Goal: Task Accomplishment & Management: Manage account settings

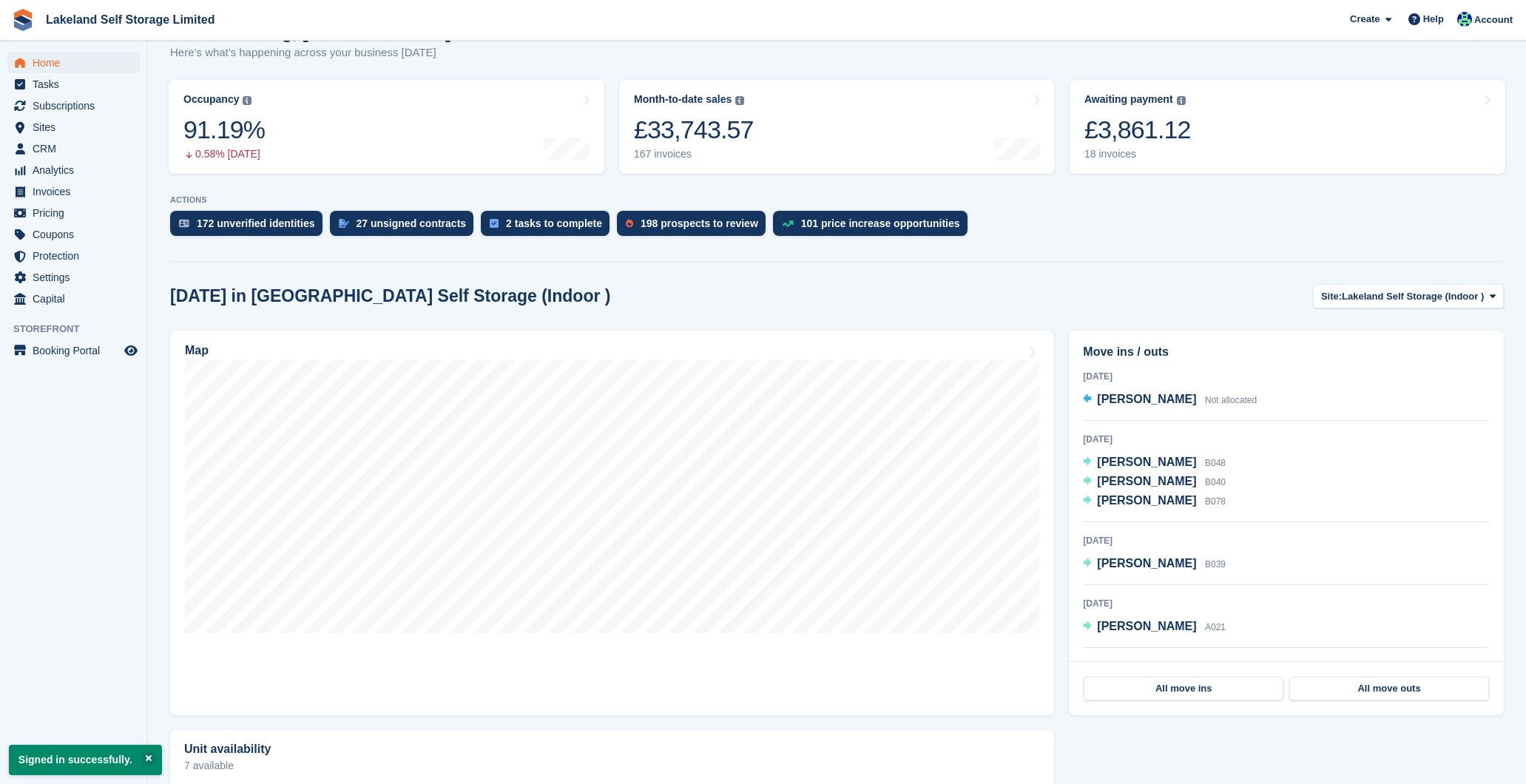
scroll to position [173, 0]
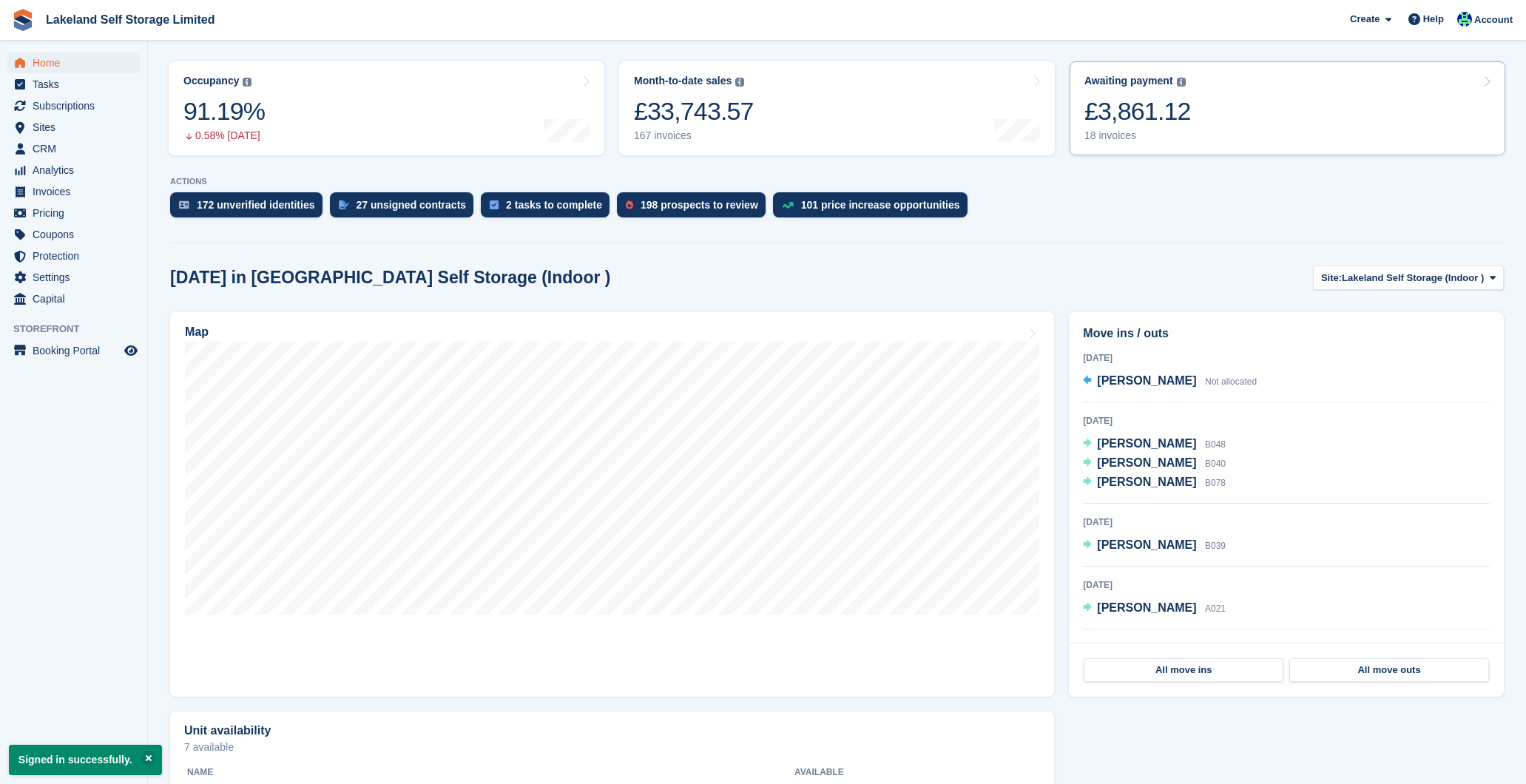
scroll to position [173, 0]
click at [1104, 134] on div "18 invoices" at bounding box center [1138, 135] width 106 height 12
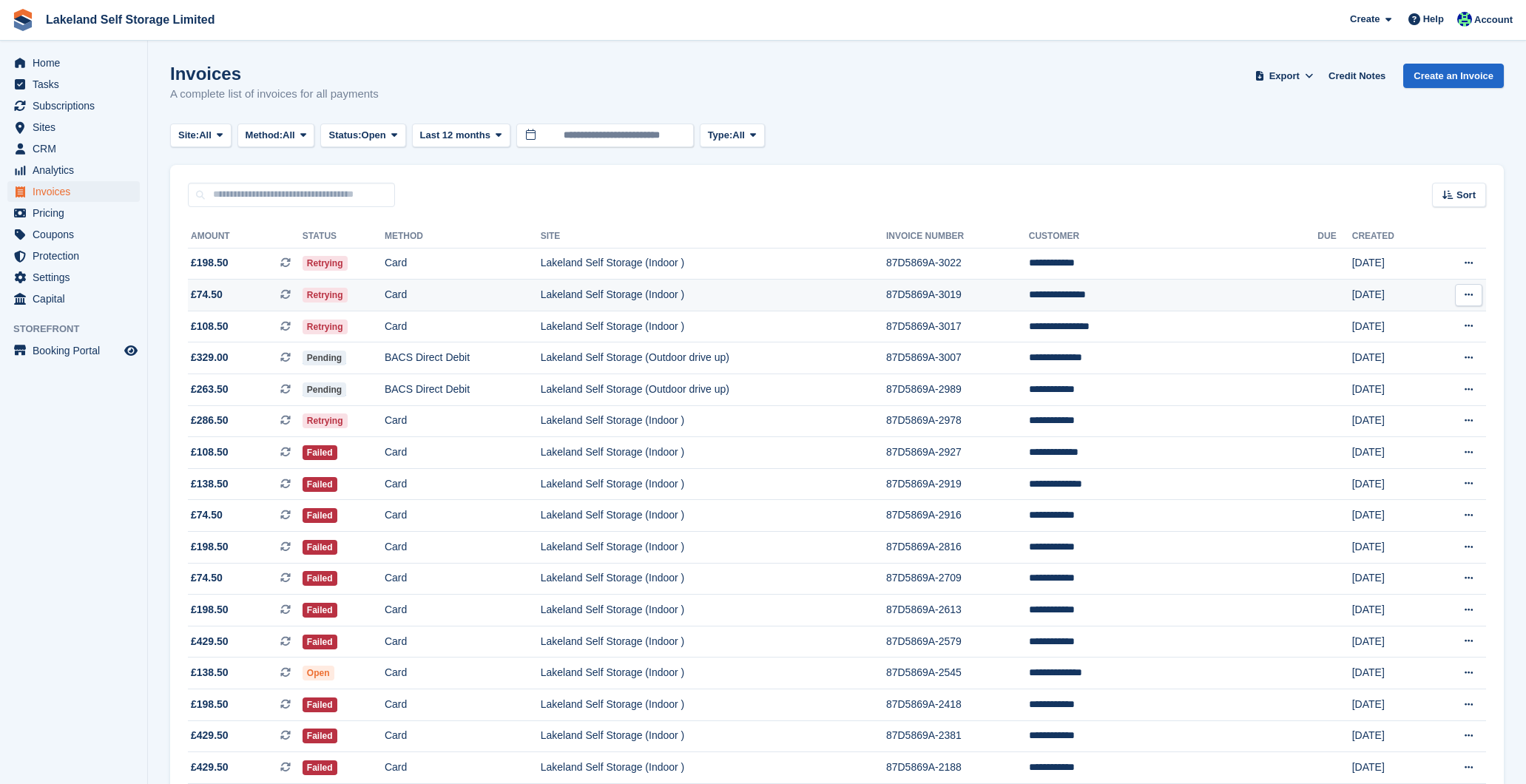
click at [886, 302] on td "Lakeland Self Storage (Indoor )" at bounding box center [713, 295] width 346 height 32
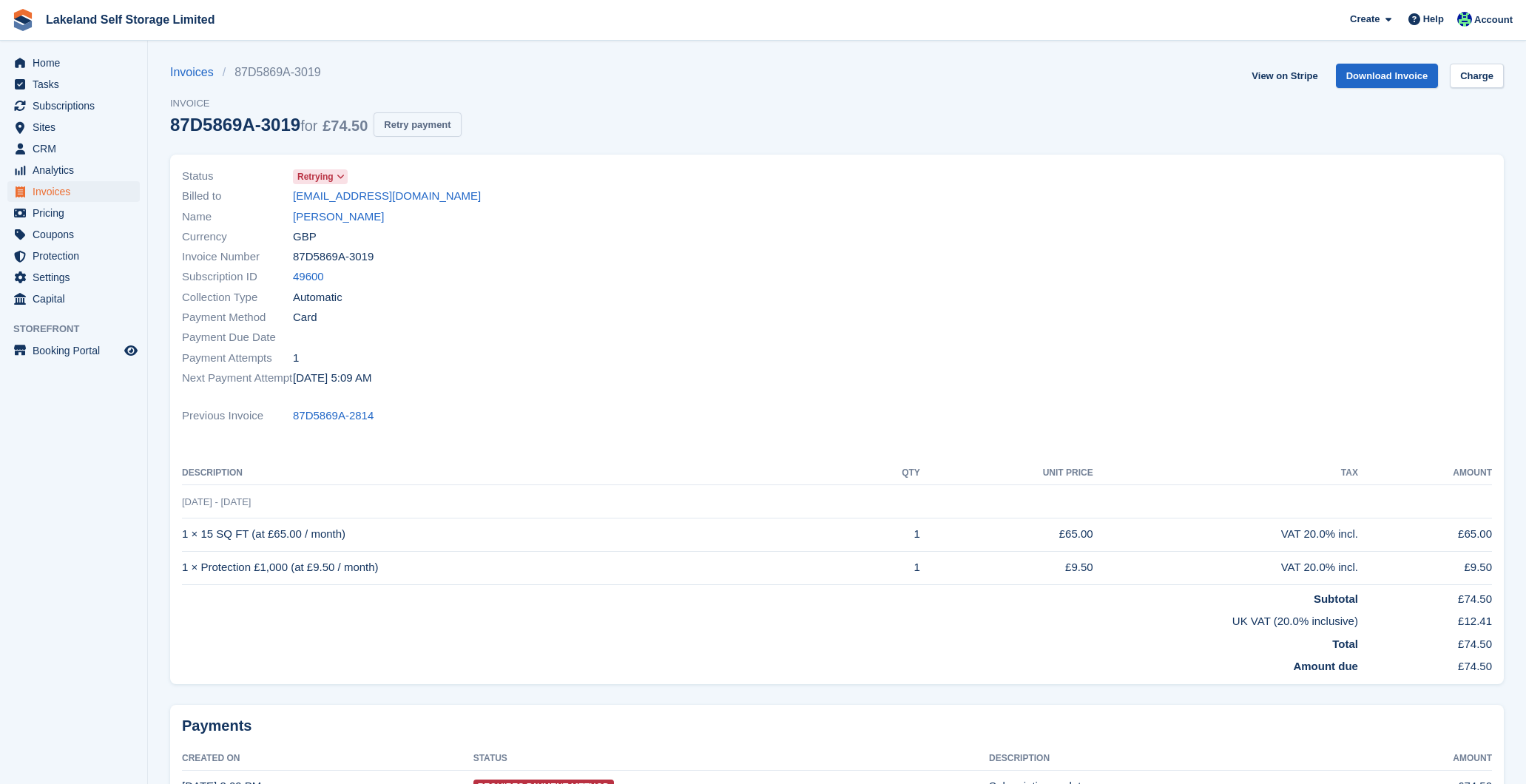
click at [460, 127] on button "Retry payment" at bounding box center [417, 125] width 87 height 25
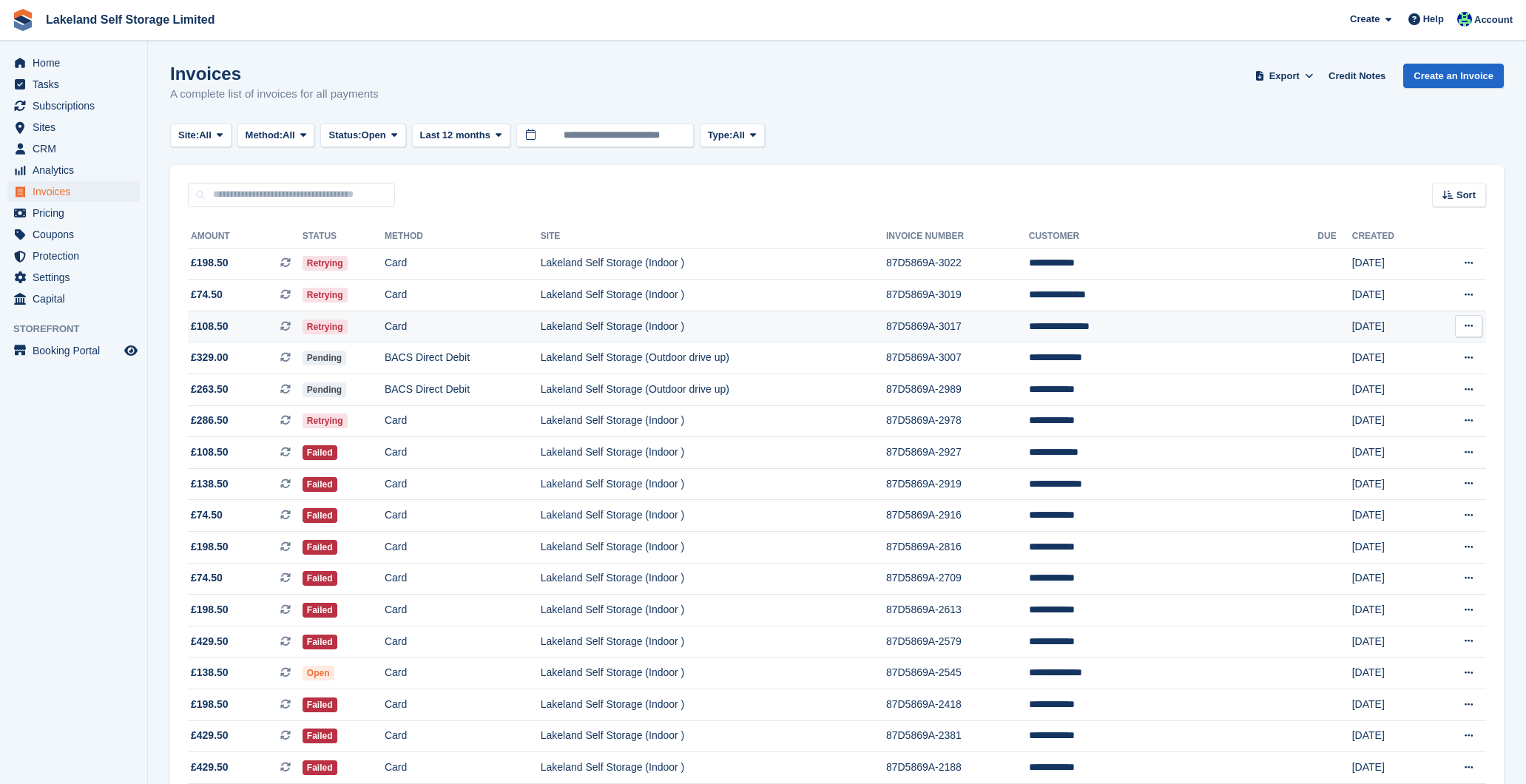
click at [869, 329] on td "Lakeland Self Storage (Indoor )" at bounding box center [713, 327] width 346 height 32
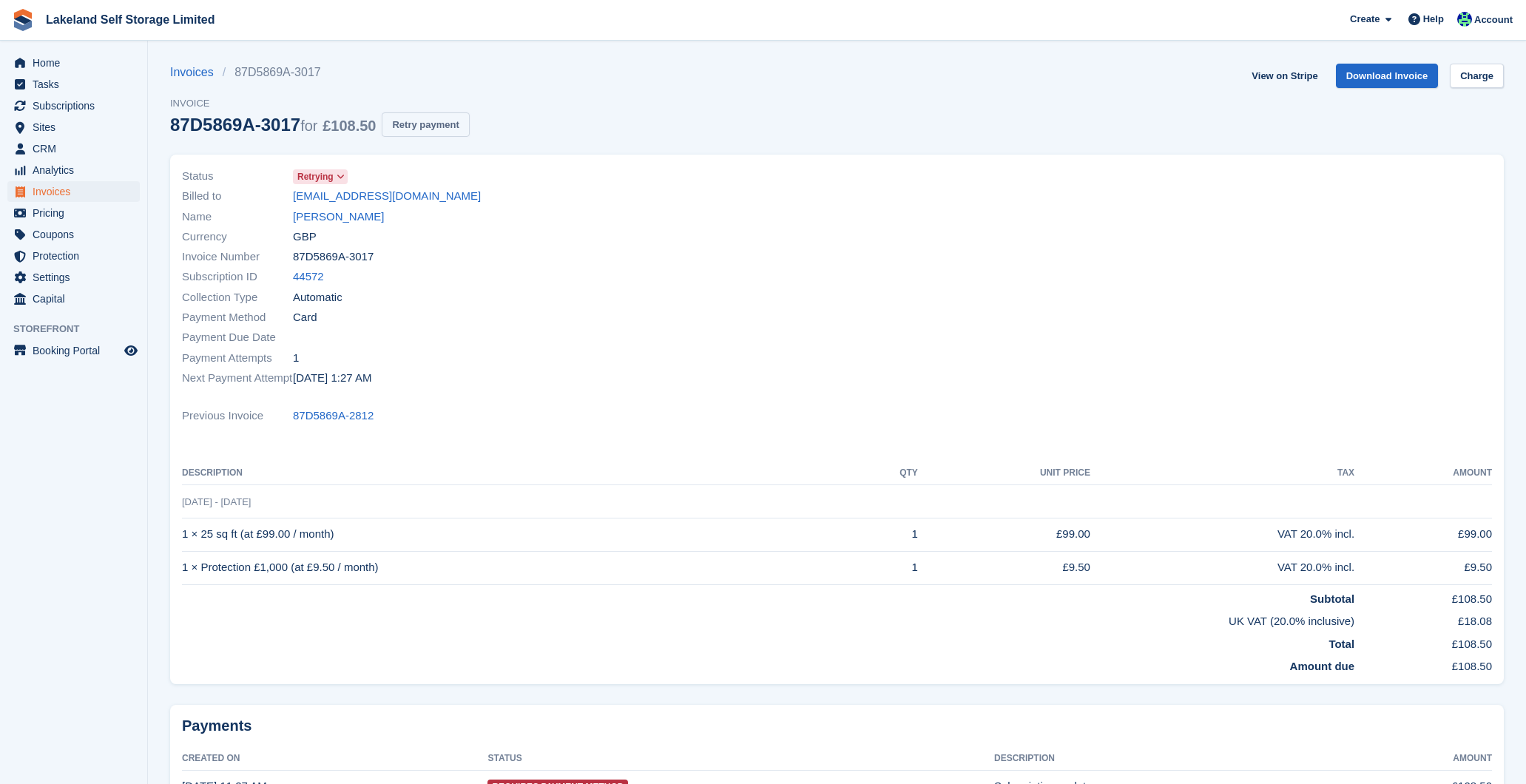
click at [460, 124] on button "Retry payment" at bounding box center [425, 125] width 87 height 25
click at [55, 62] on span "Home" at bounding box center [77, 62] width 89 height 21
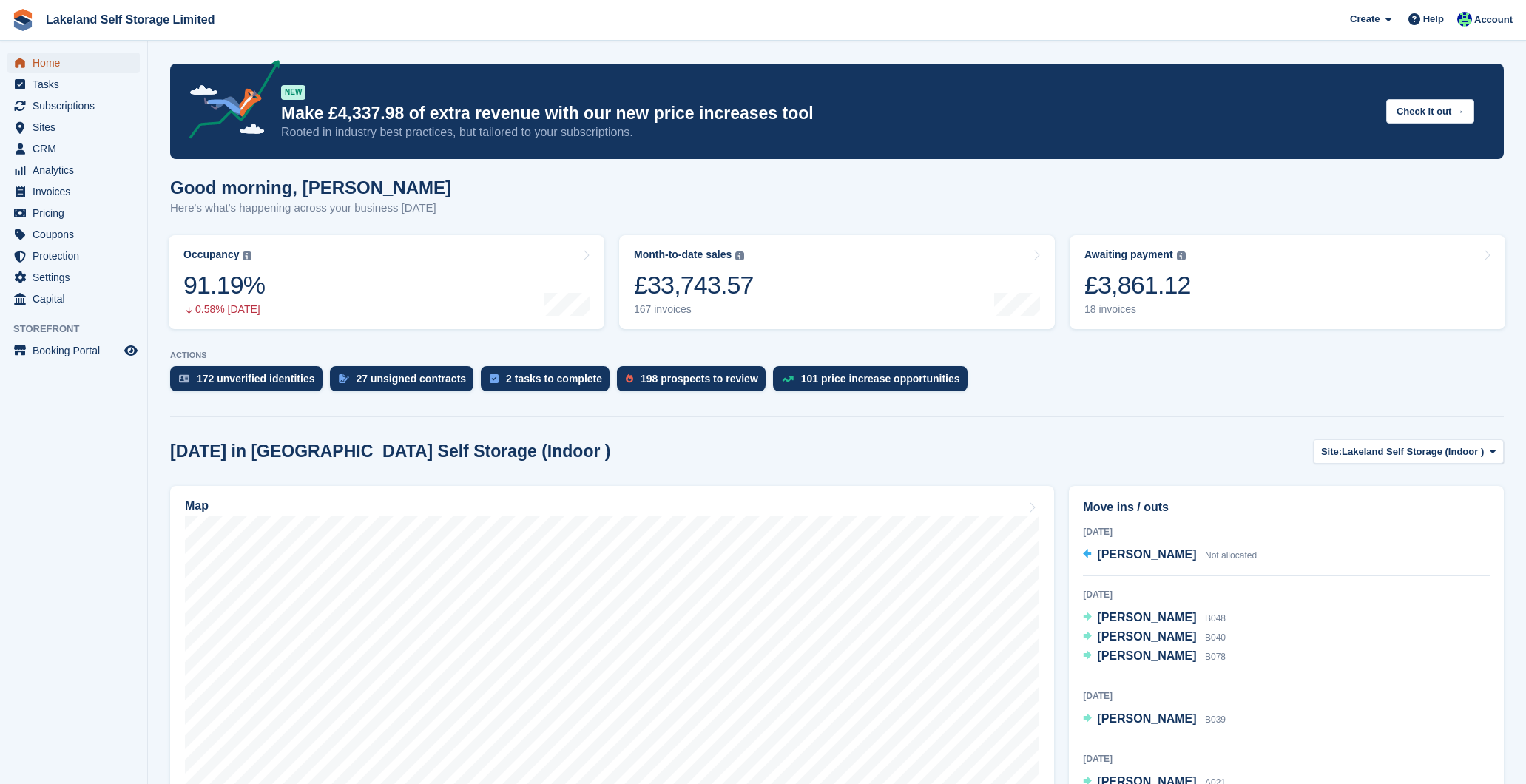
click at [113, 62] on span "Home" at bounding box center [77, 62] width 89 height 21
click at [85, 60] on span "Home" at bounding box center [77, 62] width 89 height 21
click at [82, 105] on span "Subscriptions" at bounding box center [77, 106] width 89 height 21
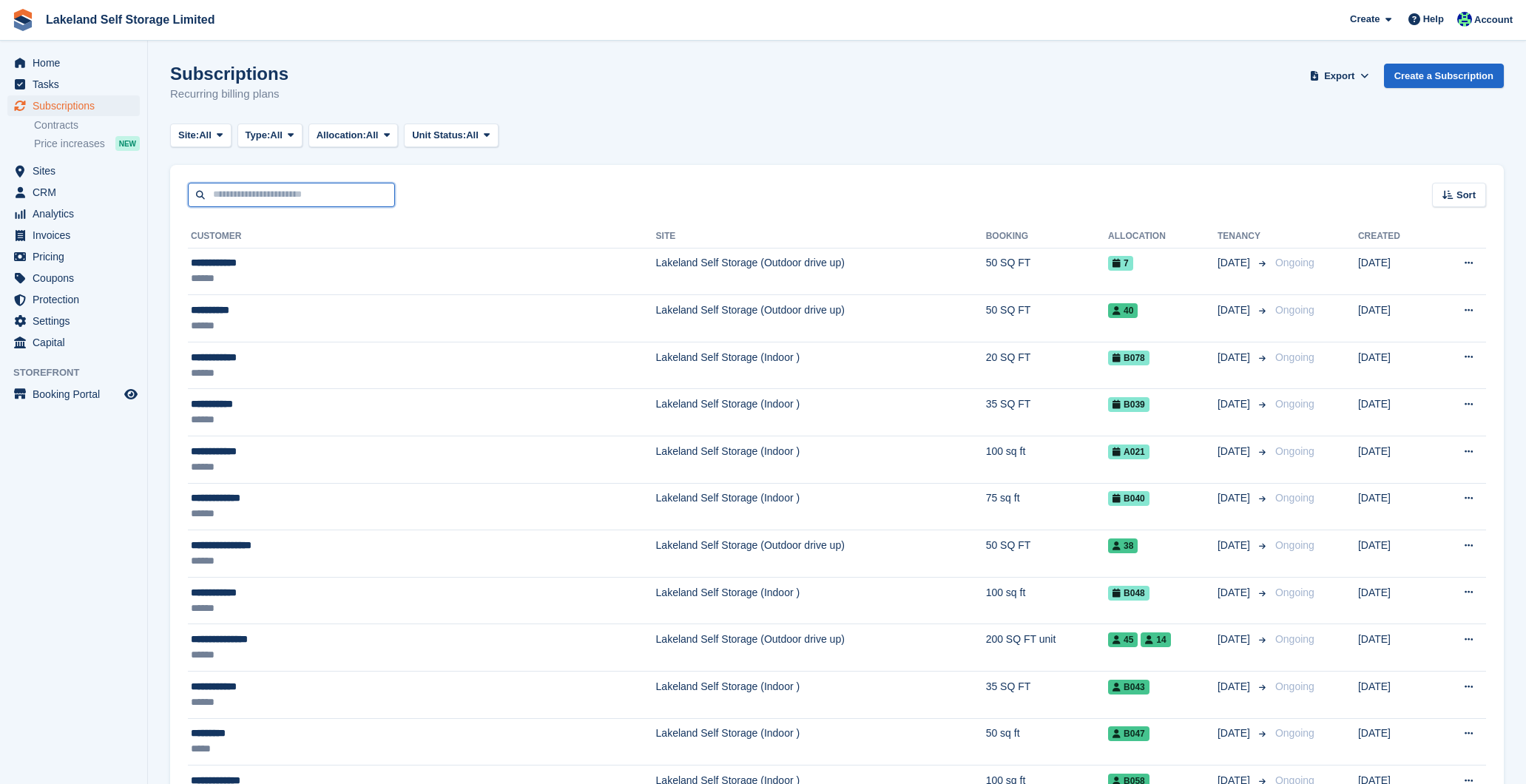
click at [269, 193] on input "text" at bounding box center [291, 195] width 207 height 25
type input "*******"
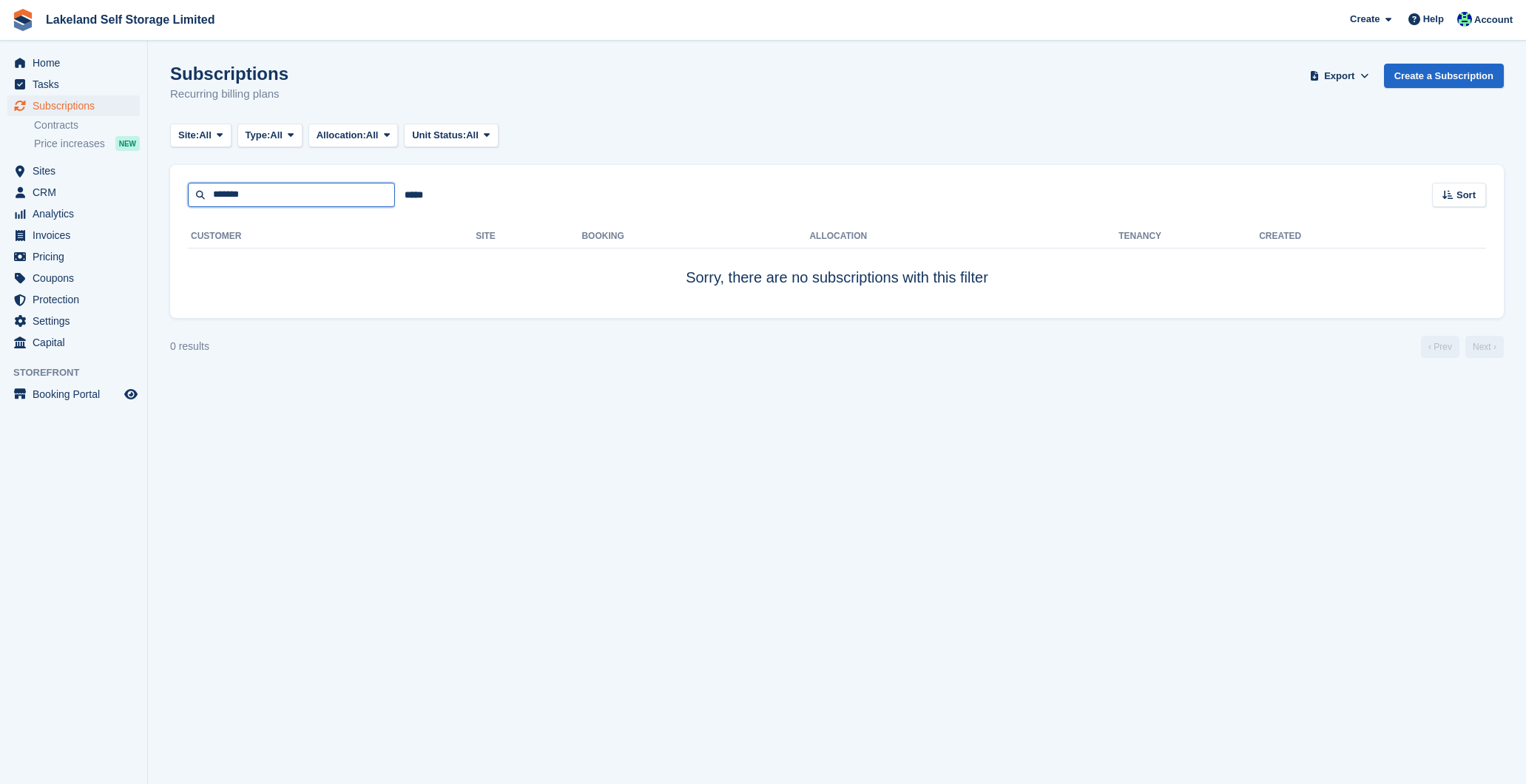
click at [291, 205] on input "*******" at bounding box center [291, 195] width 207 height 25
type input "*"
type input "********"
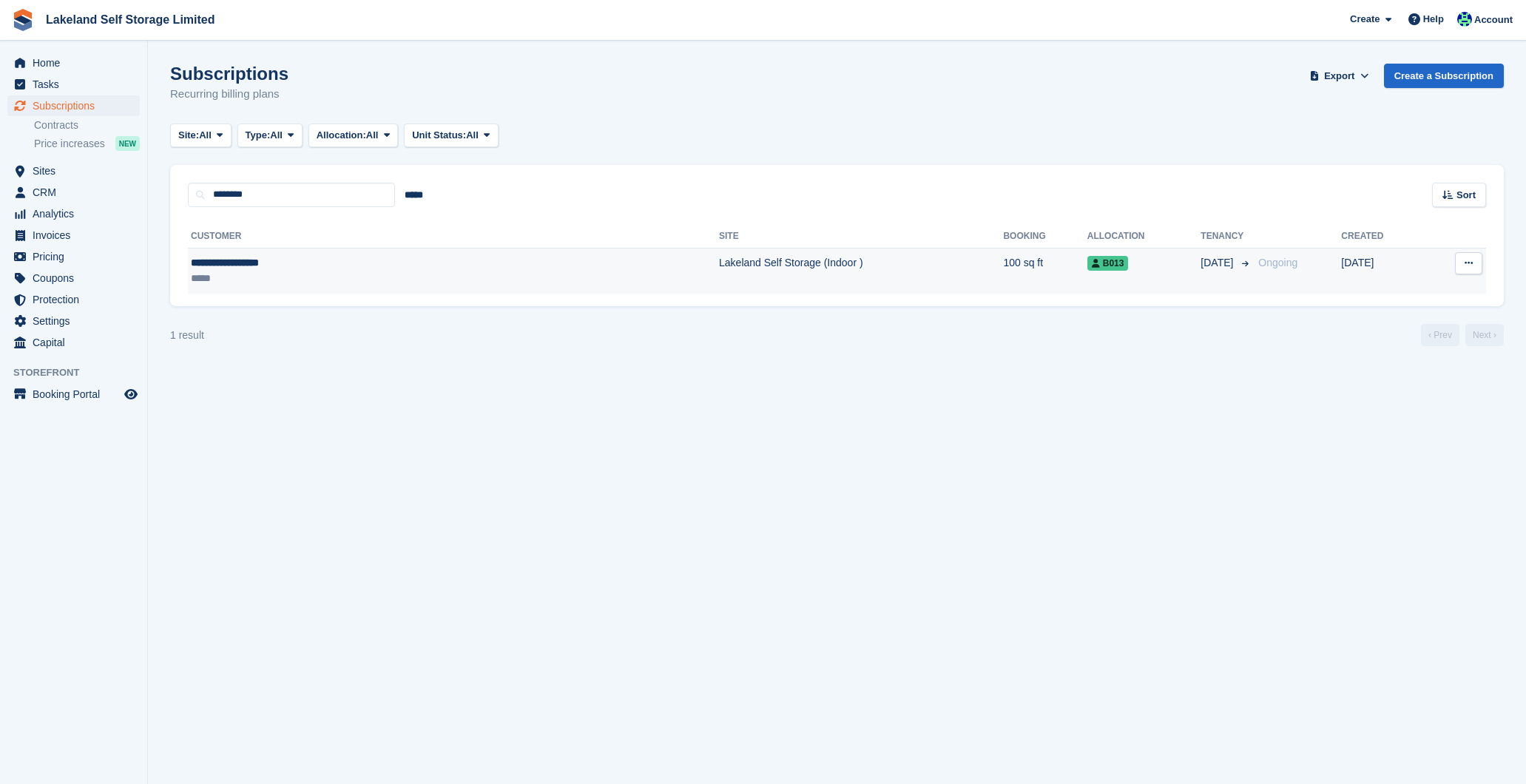
click at [760, 266] on td "Lakeland Self Storage (Indoor )" at bounding box center [861, 271] width 284 height 46
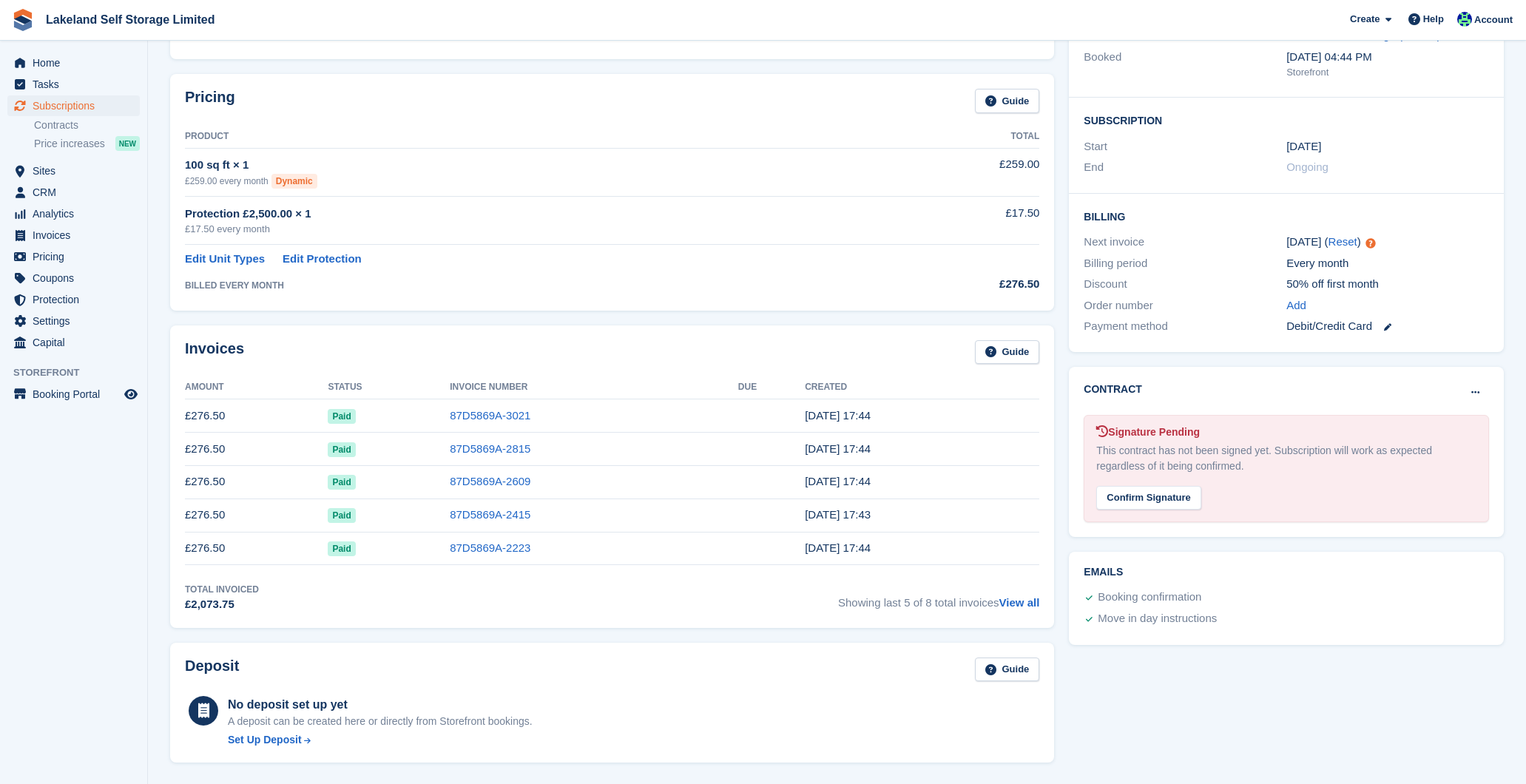
scroll to position [201, 0]
click at [55, 65] on span "Home" at bounding box center [77, 62] width 89 height 21
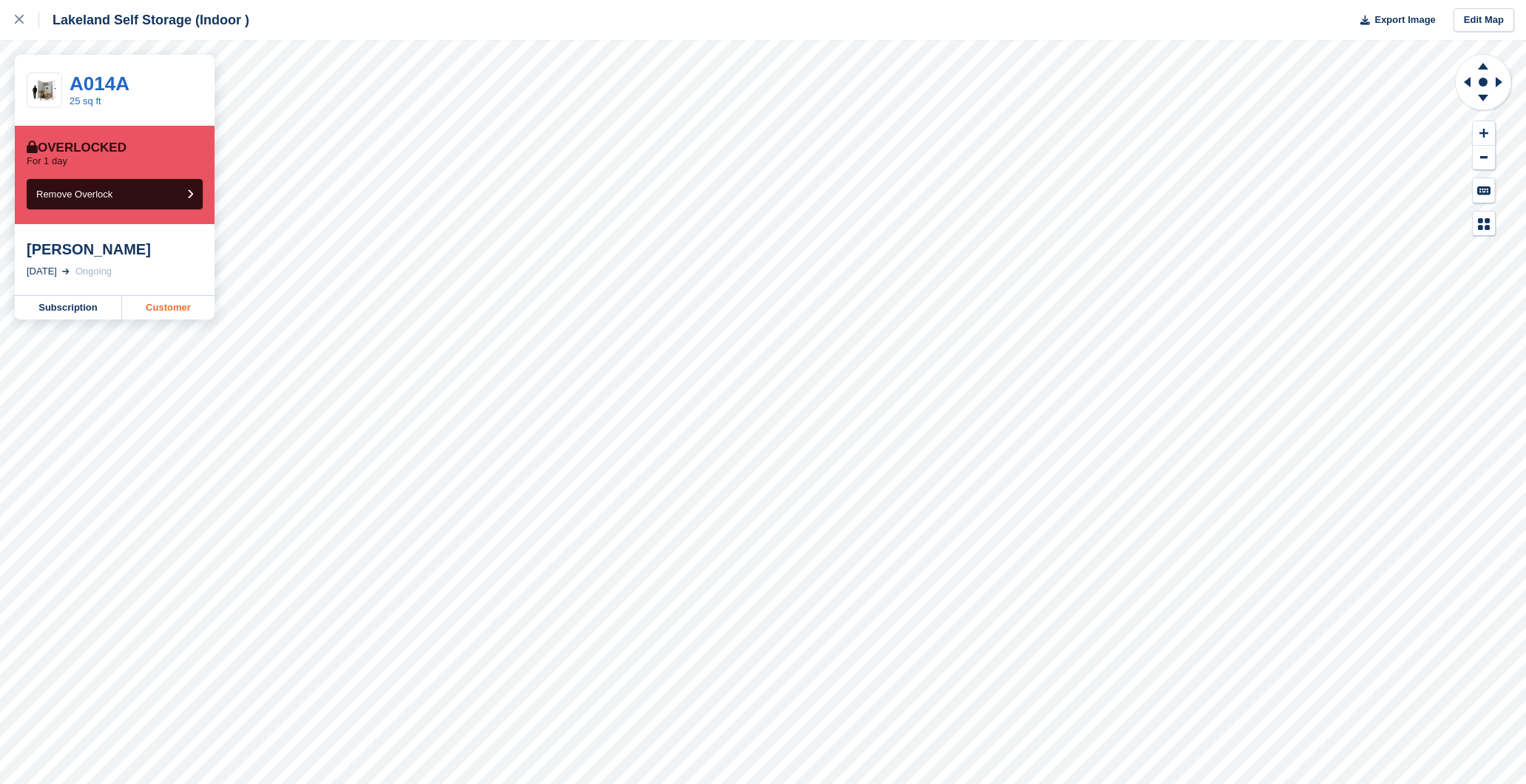
click at [176, 305] on link "Customer" at bounding box center [169, 307] width 93 height 24
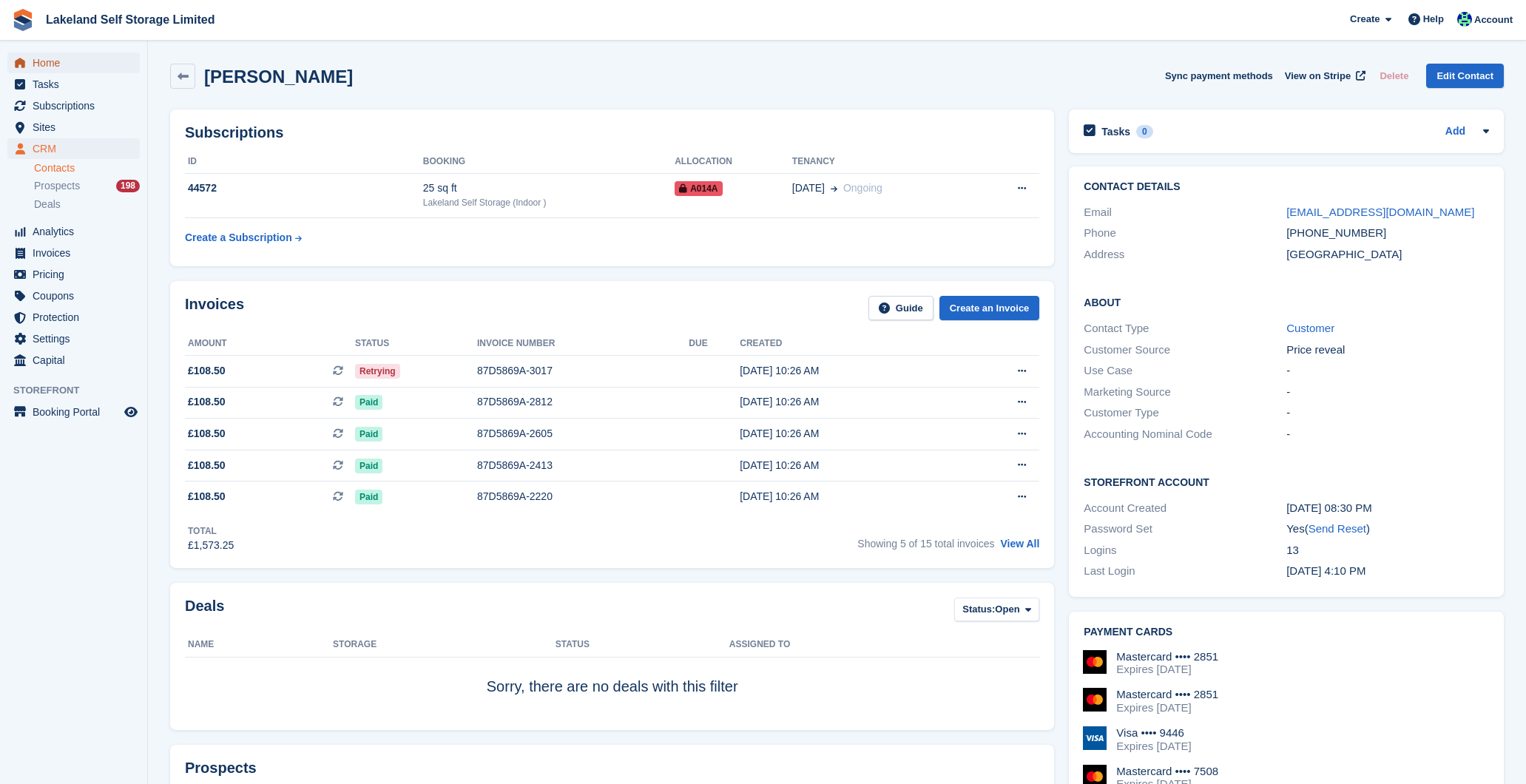
click at [56, 62] on span "Home" at bounding box center [77, 62] width 89 height 21
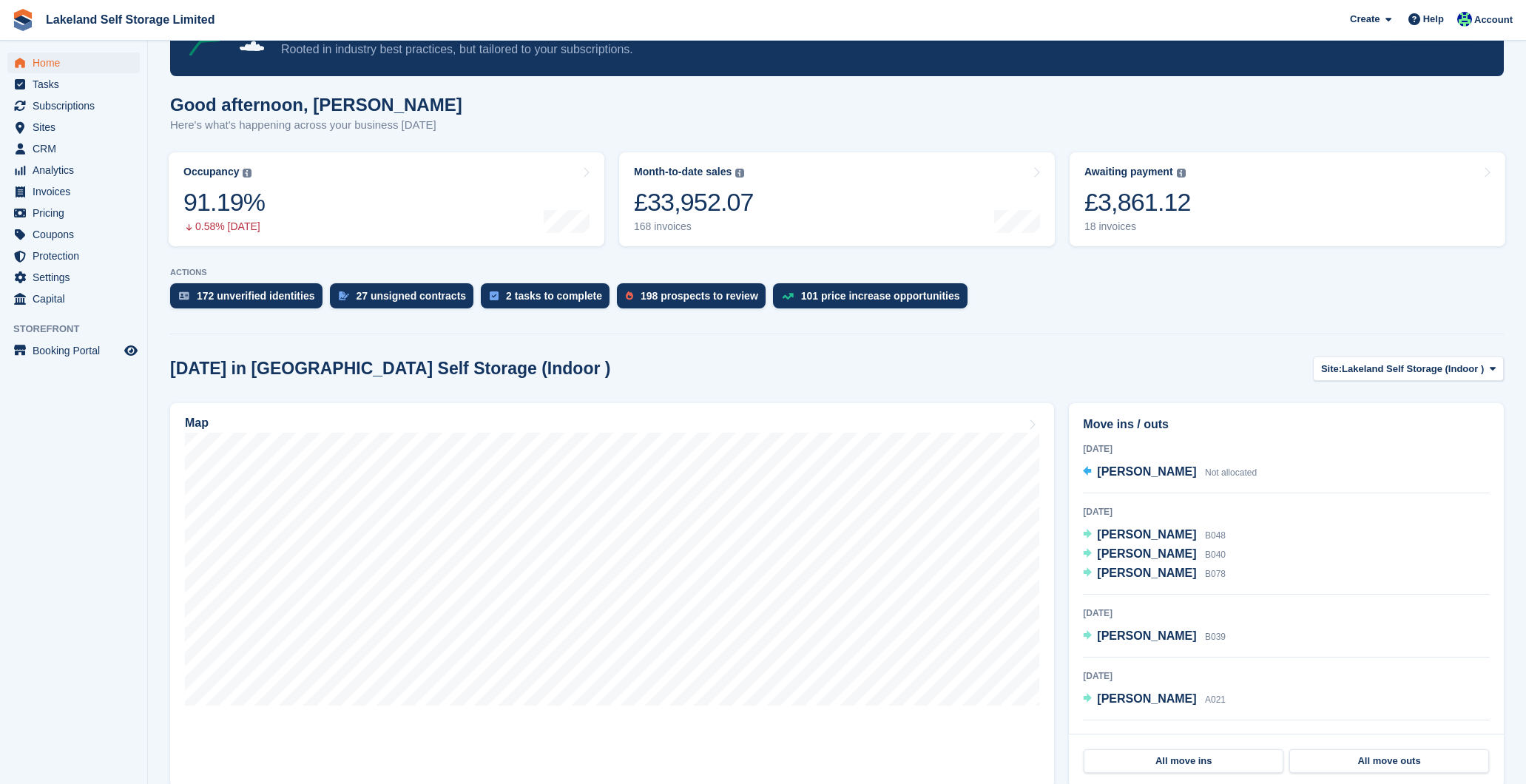
scroll to position [87, 0]
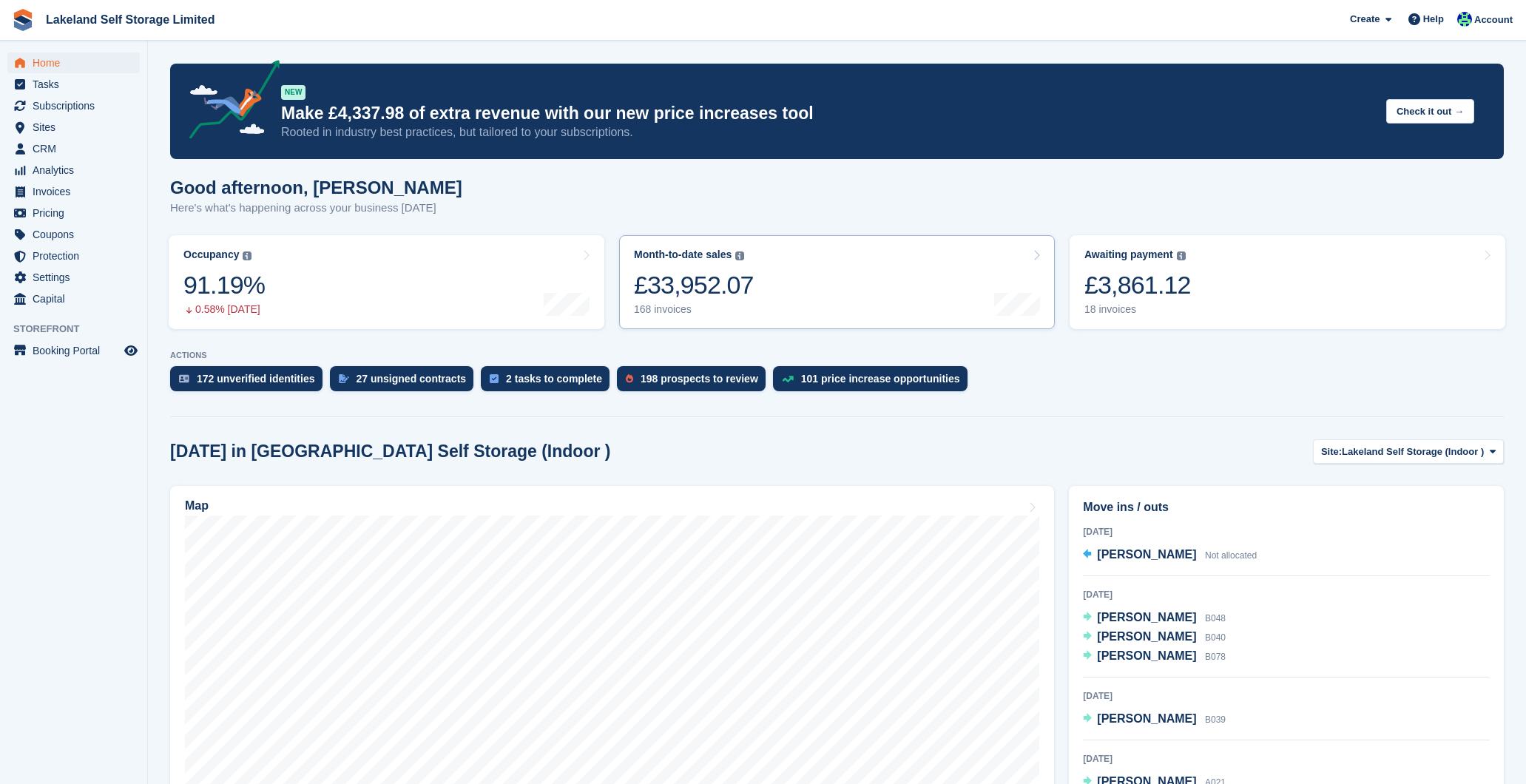
scroll to position [87, 0]
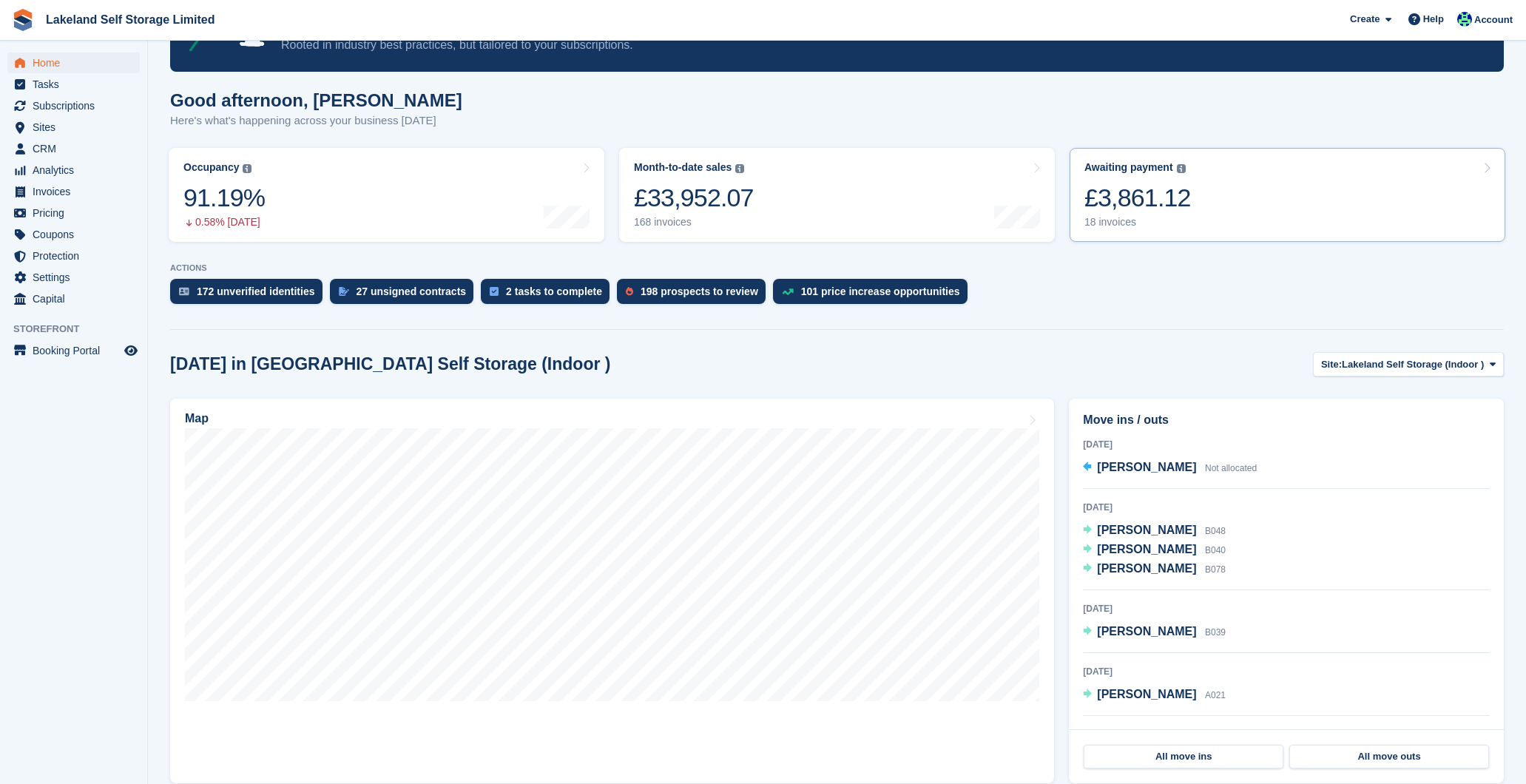
click at [1104, 221] on div "18 invoices" at bounding box center [1138, 222] width 106 height 12
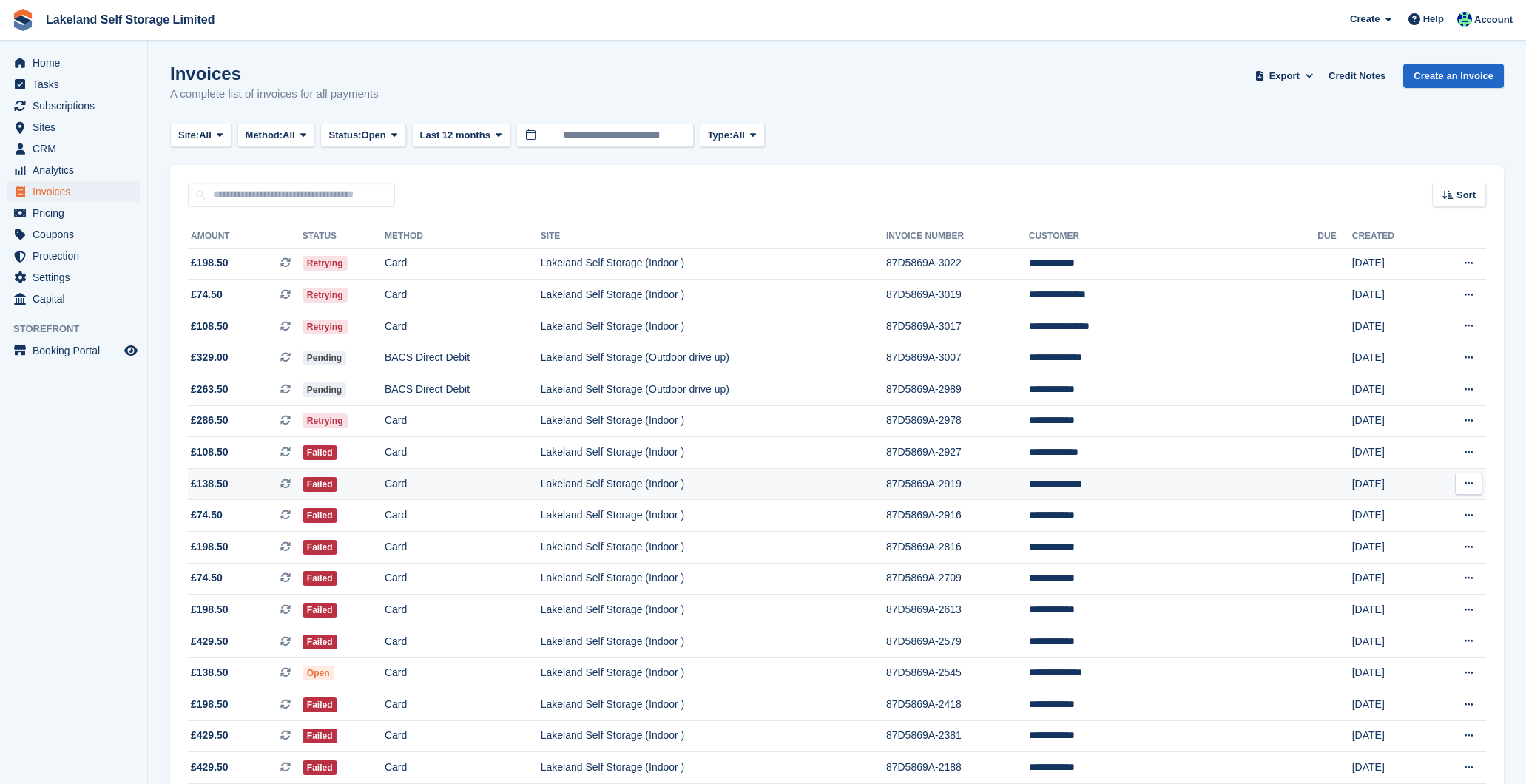
click at [1285, 481] on td "**********" at bounding box center [1173, 484] width 289 height 32
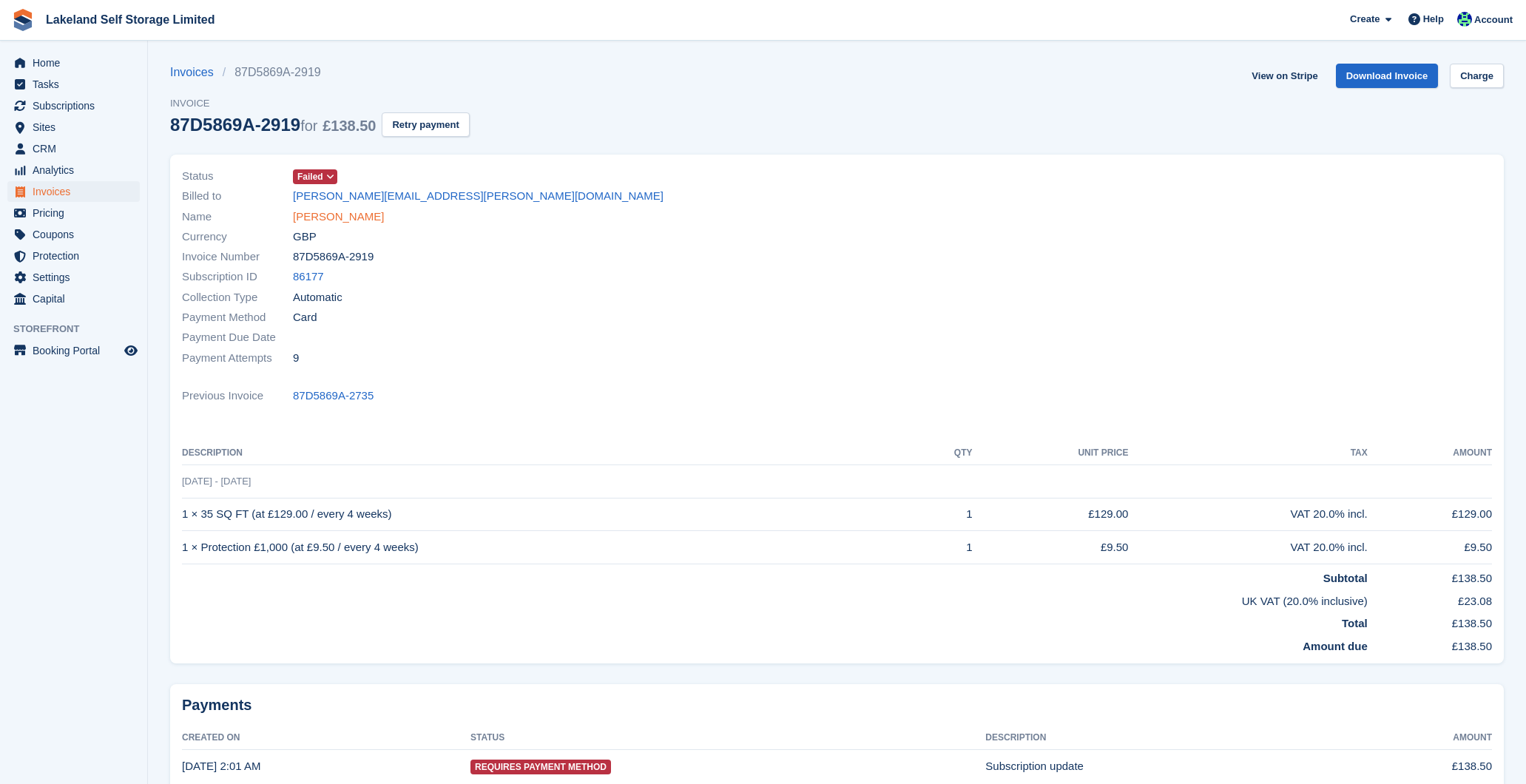
click at [352, 214] on link "Owen Singleton" at bounding box center [338, 217] width 91 height 17
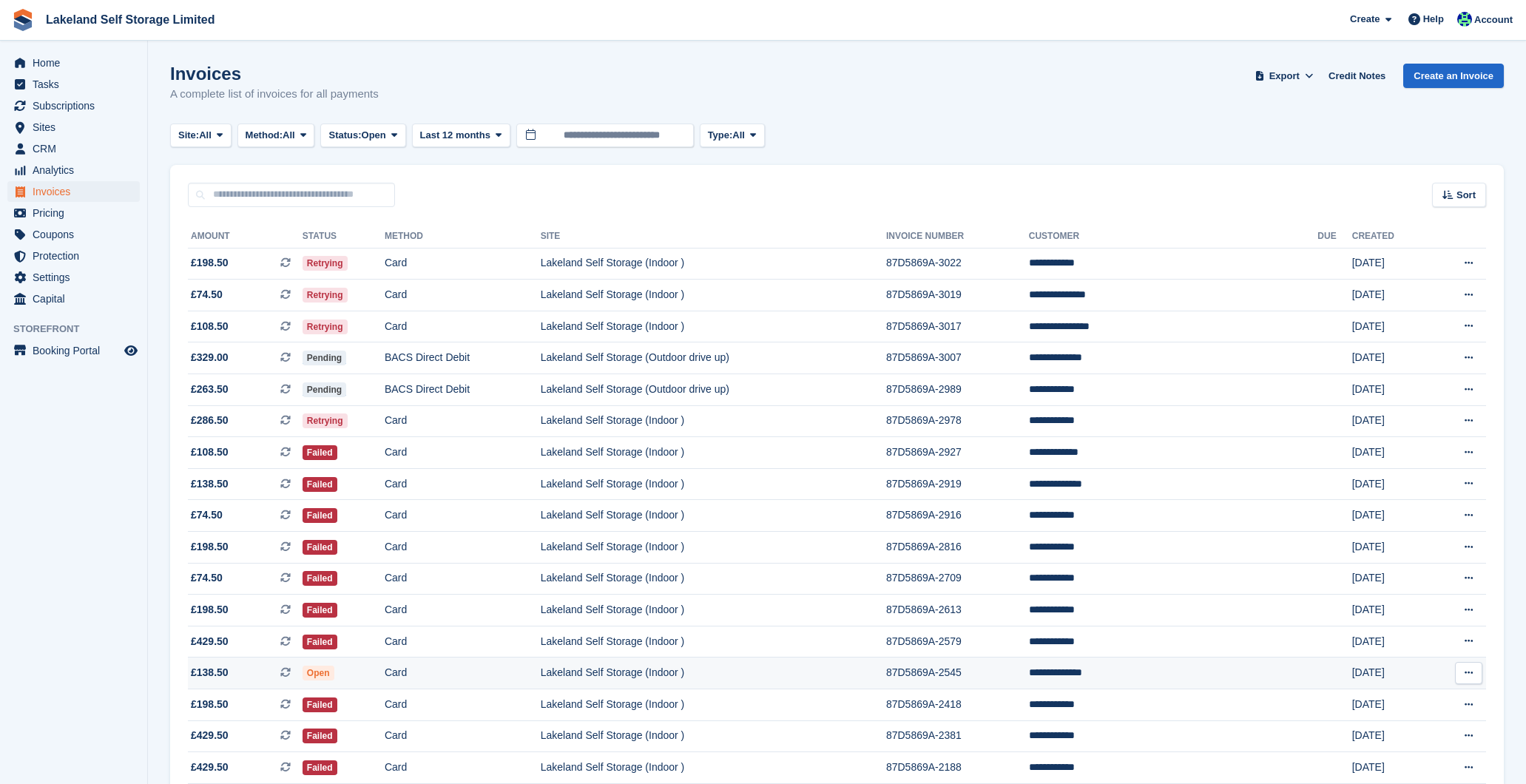
click at [886, 663] on td "Lakeland Self Storage (Indoor )" at bounding box center [713, 673] width 346 height 32
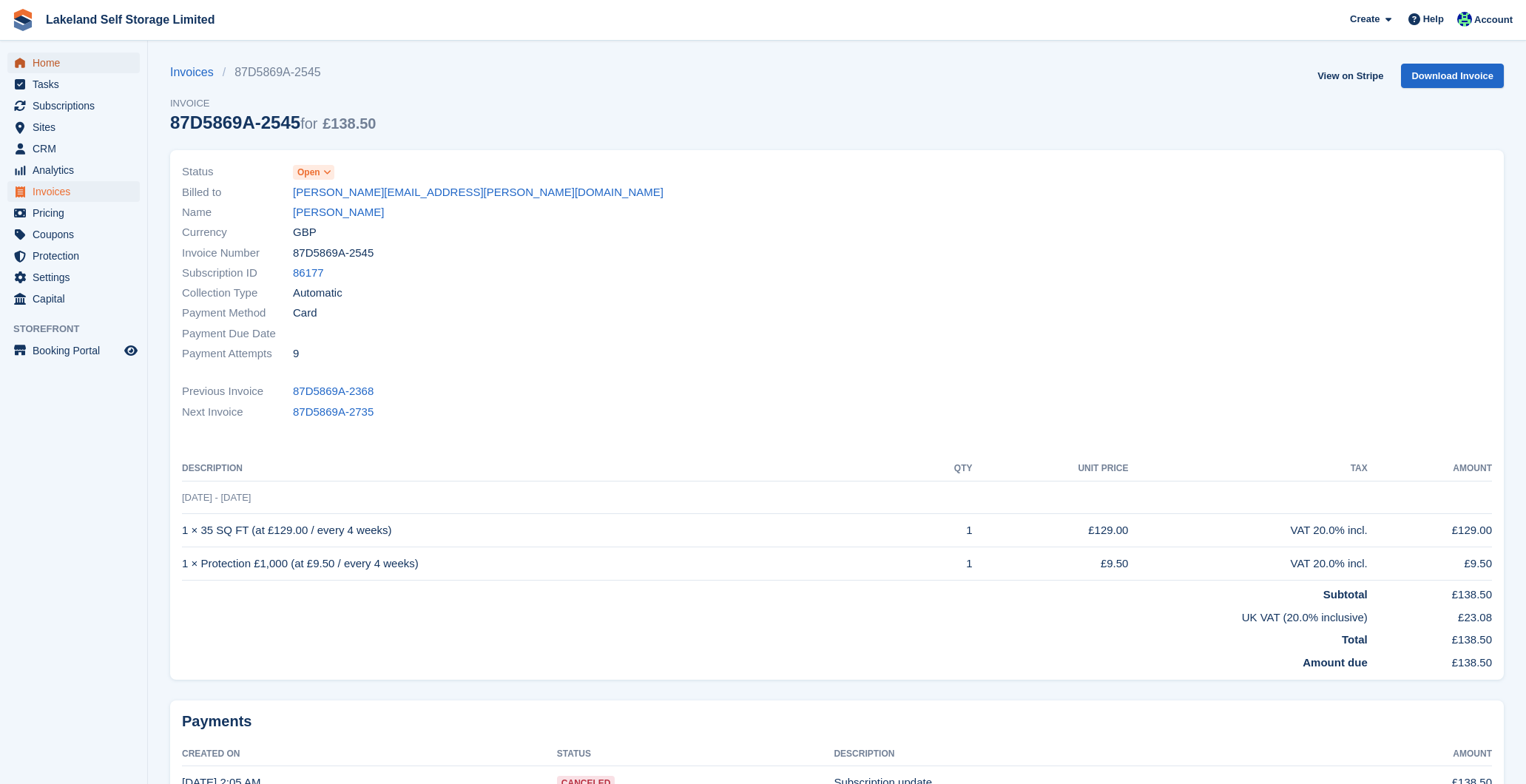
click at [69, 65] on span "Home" at bounding box center [77, 62] width 89 height 21
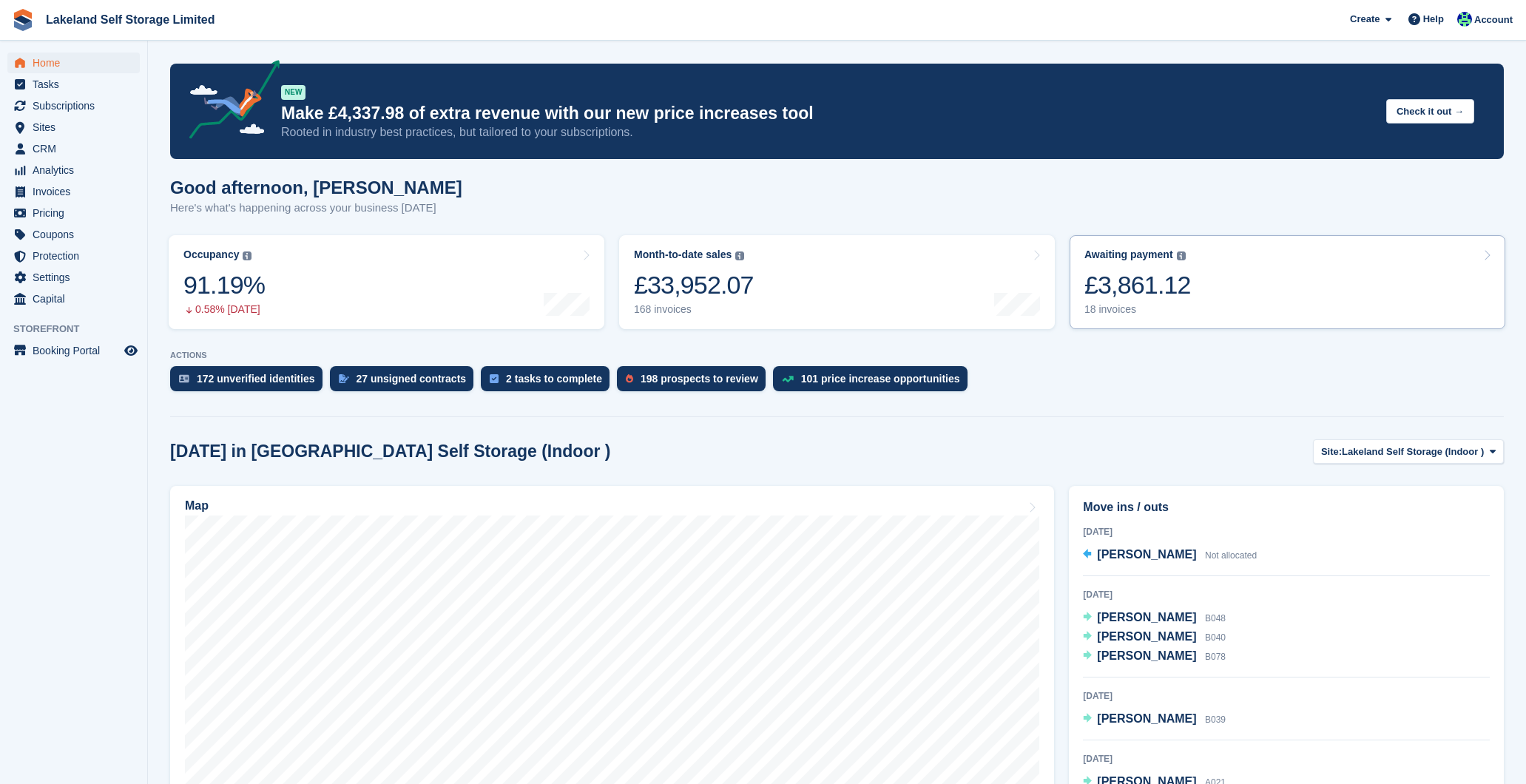
click at [1122, 311] on div "18 invoices" at bounding box center [1138, 309] width 106 height 12
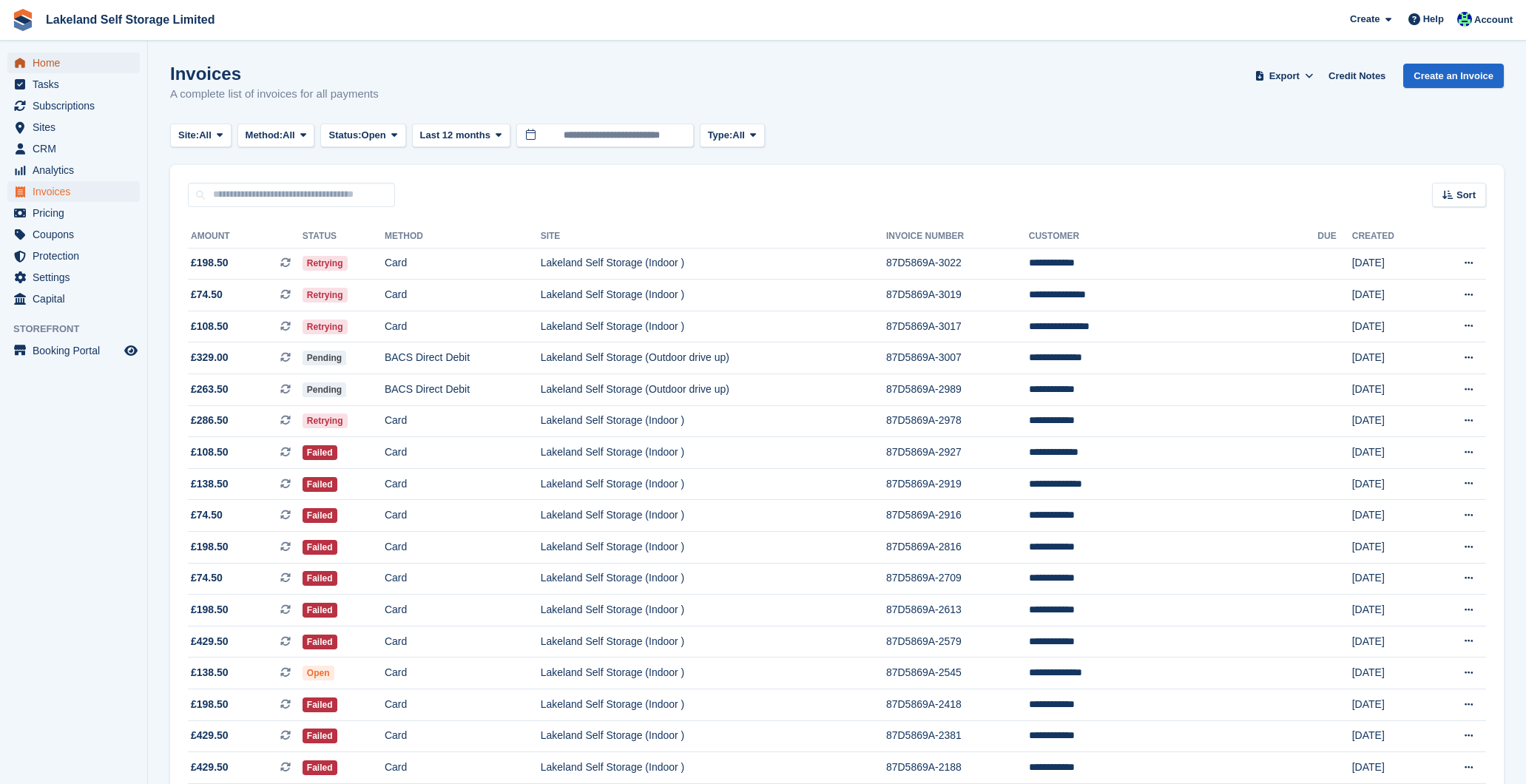
click at [56, 66] on span "Home" at bounding box center [77, 62] width 89 height 21
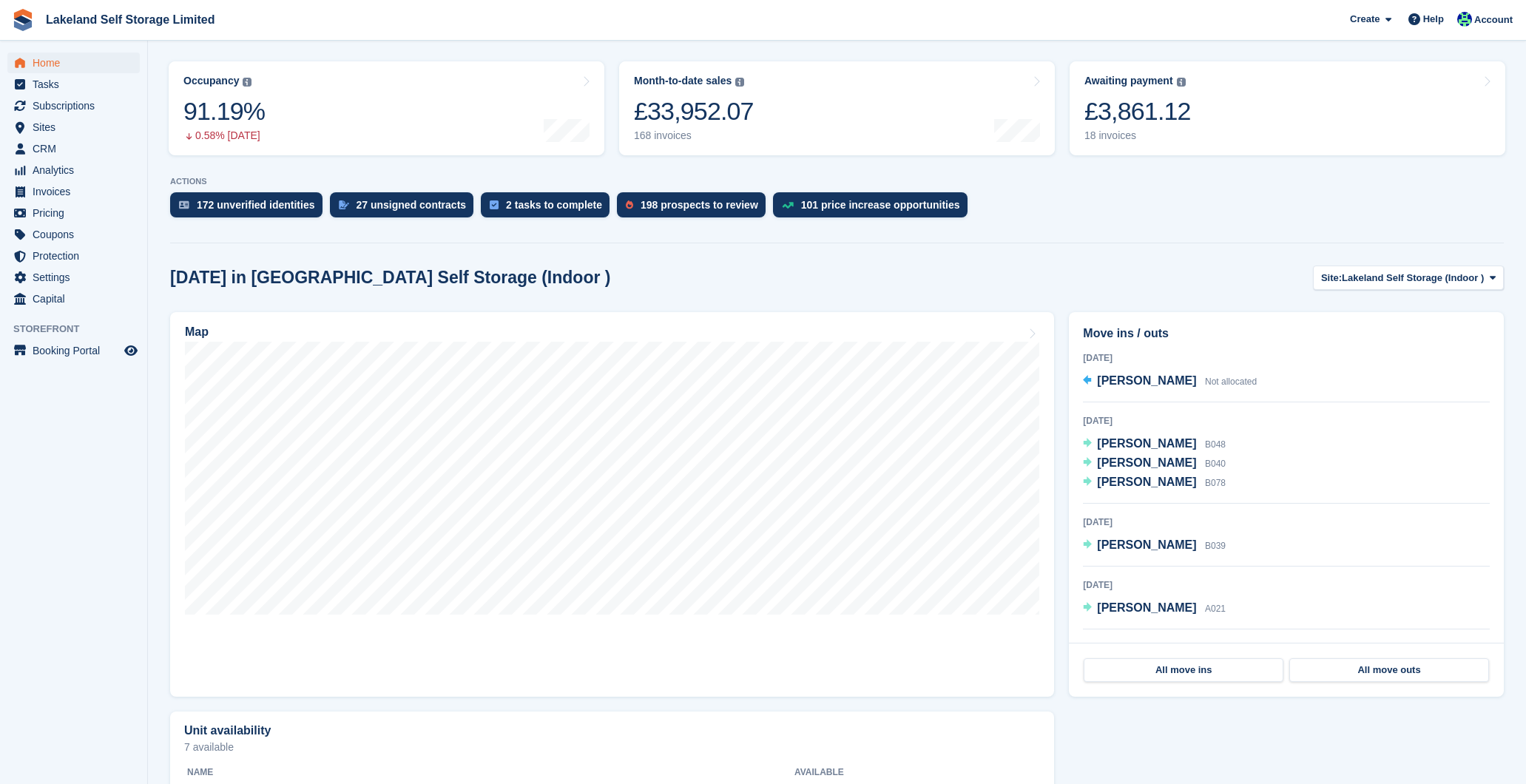
scroll to position [187, 0]
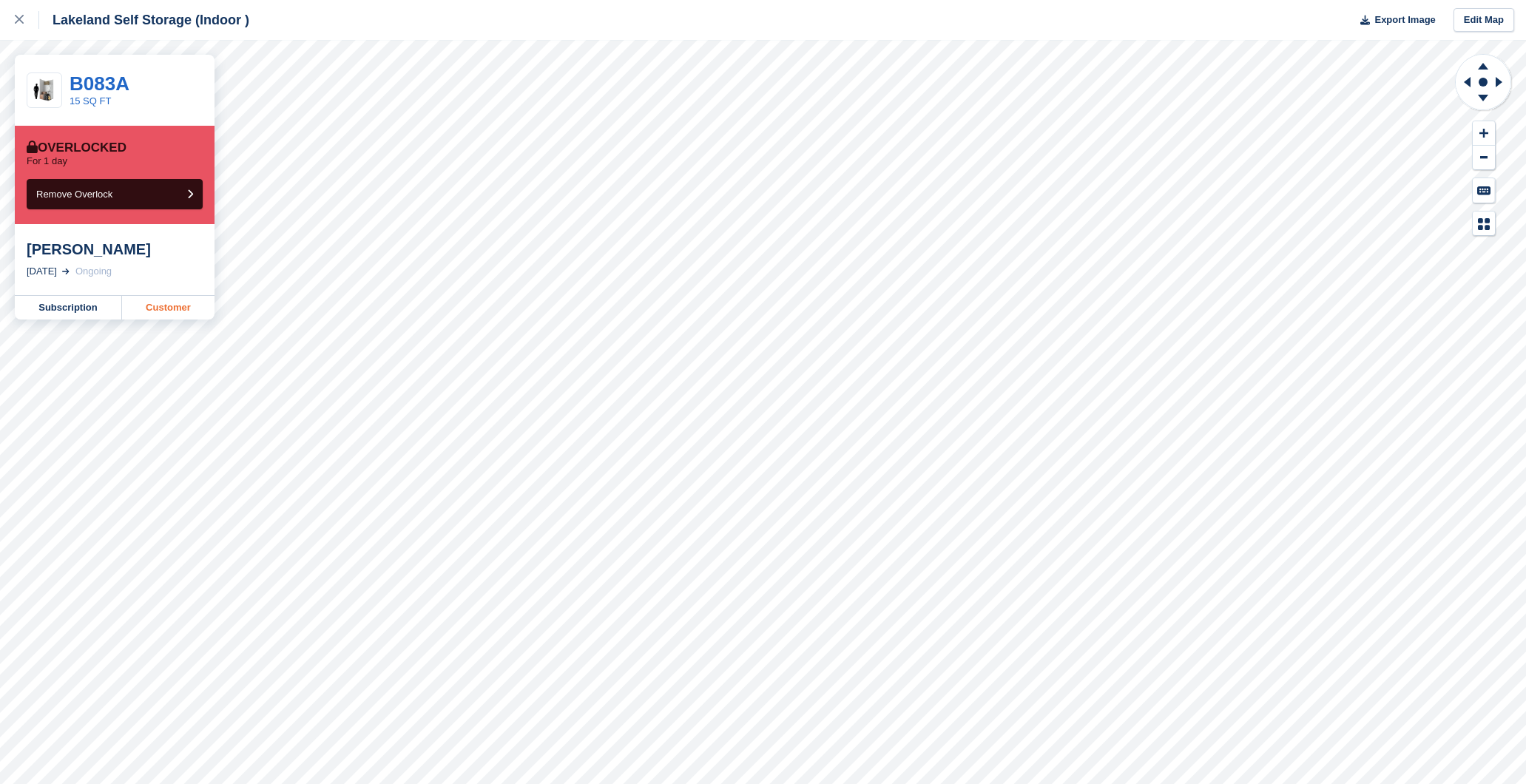
click at [147, 304] on link "Customer" at bounding box center [169, 307] width 93 height 24
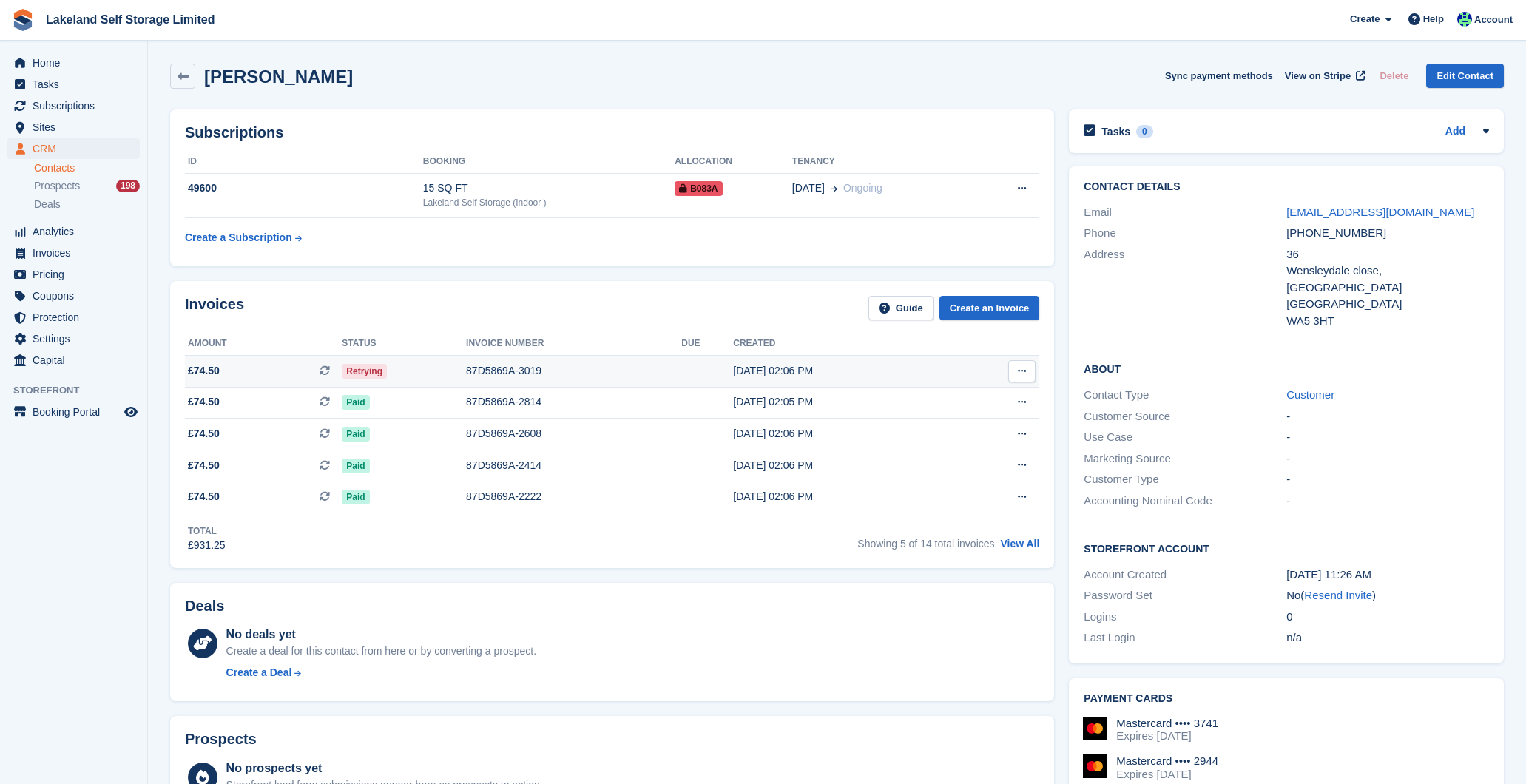
click at [435, 365] on div "Retrying" at bounding box center [404, 370] width 124 height 15
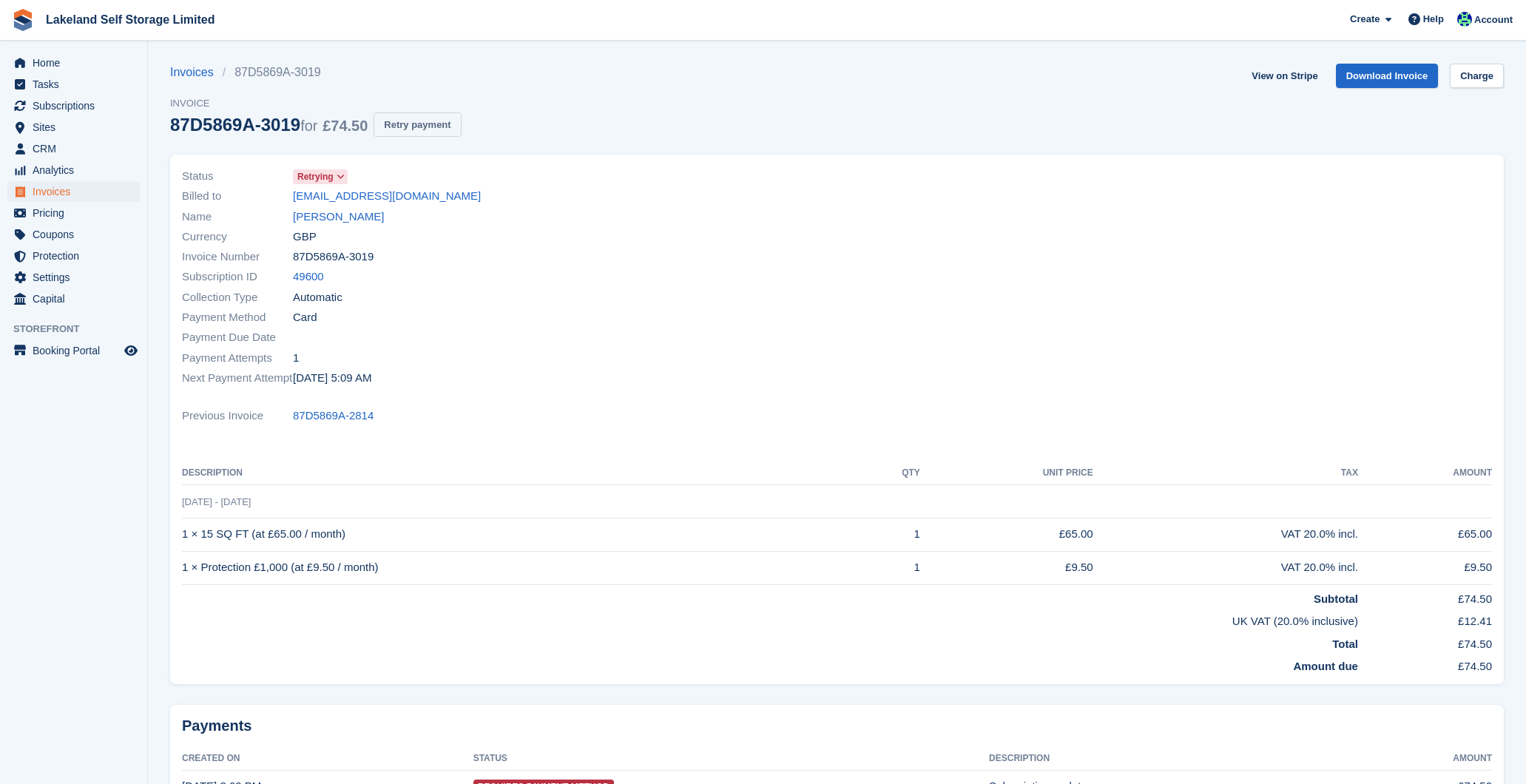
click at [431, 118] on button "Retry payment" at bounding box center [417, 125] width 87 height 25
click at [339, 217] on link "[PERSON_NAME]" at bounding box center [338, 217] width 91 height 17
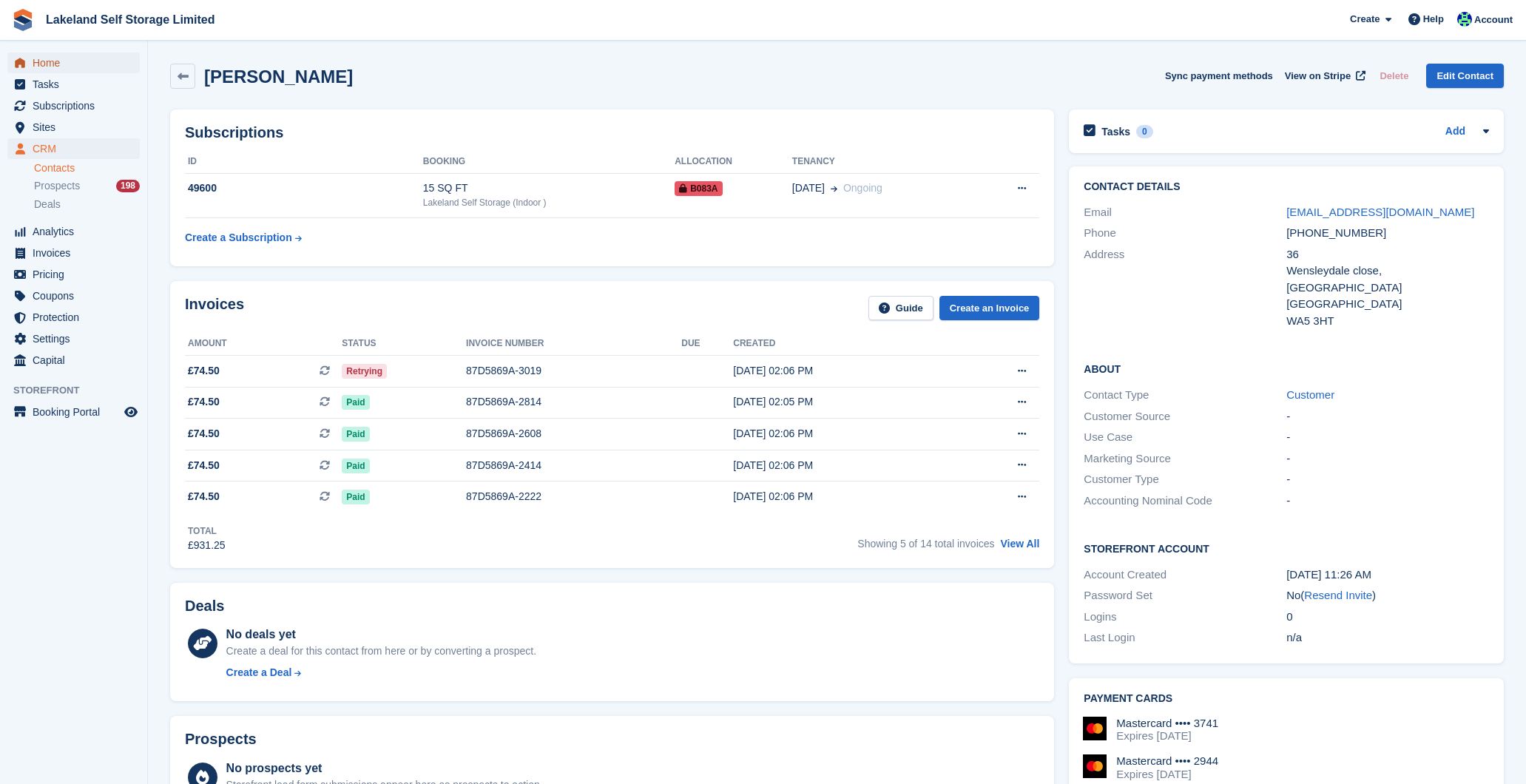
click at [64, 65] on span "Home" at bounding box center [77, 62] width 89 height 21
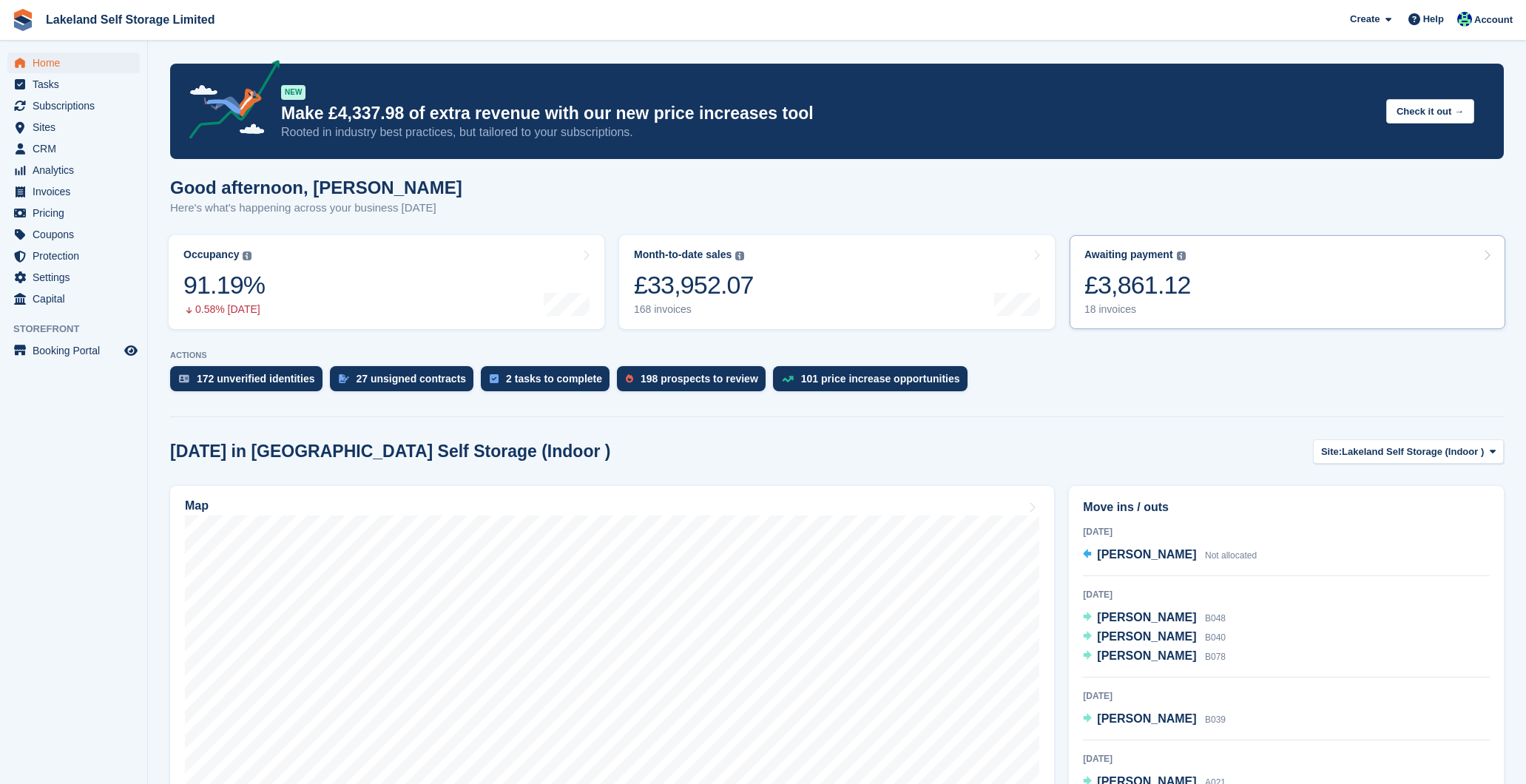
click at [1122, 309] on div "18 invoices" at bounding box center [1138, 309] width 106 height 12
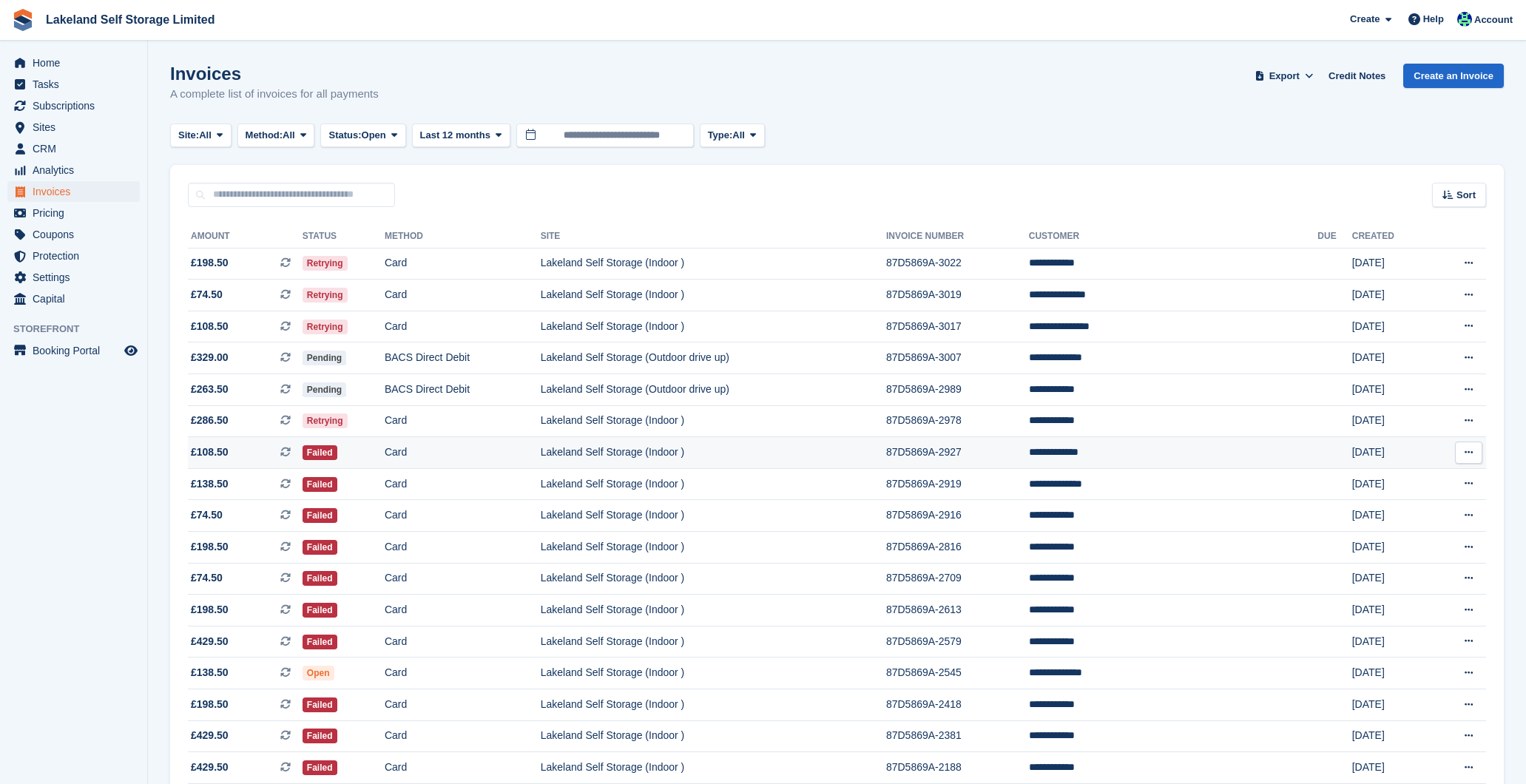
click at [886, 445] on td "Lakeland Self Storage (Indoor )" at bounding box center [713, 453] width 346 height 32
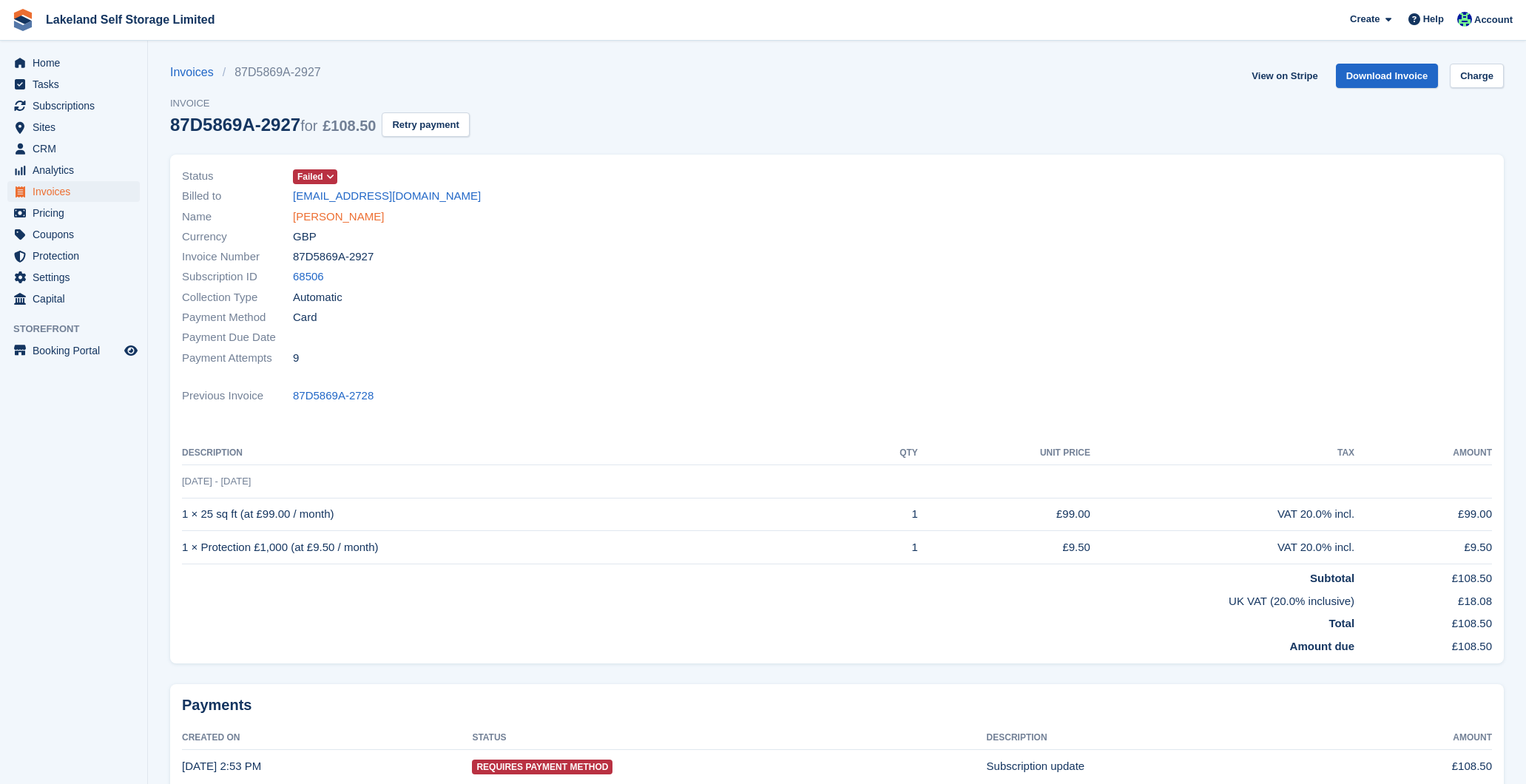
click at [350, 216] on link "Kiah Shepherd" at bounding box center [338, 217] width 91 height 17
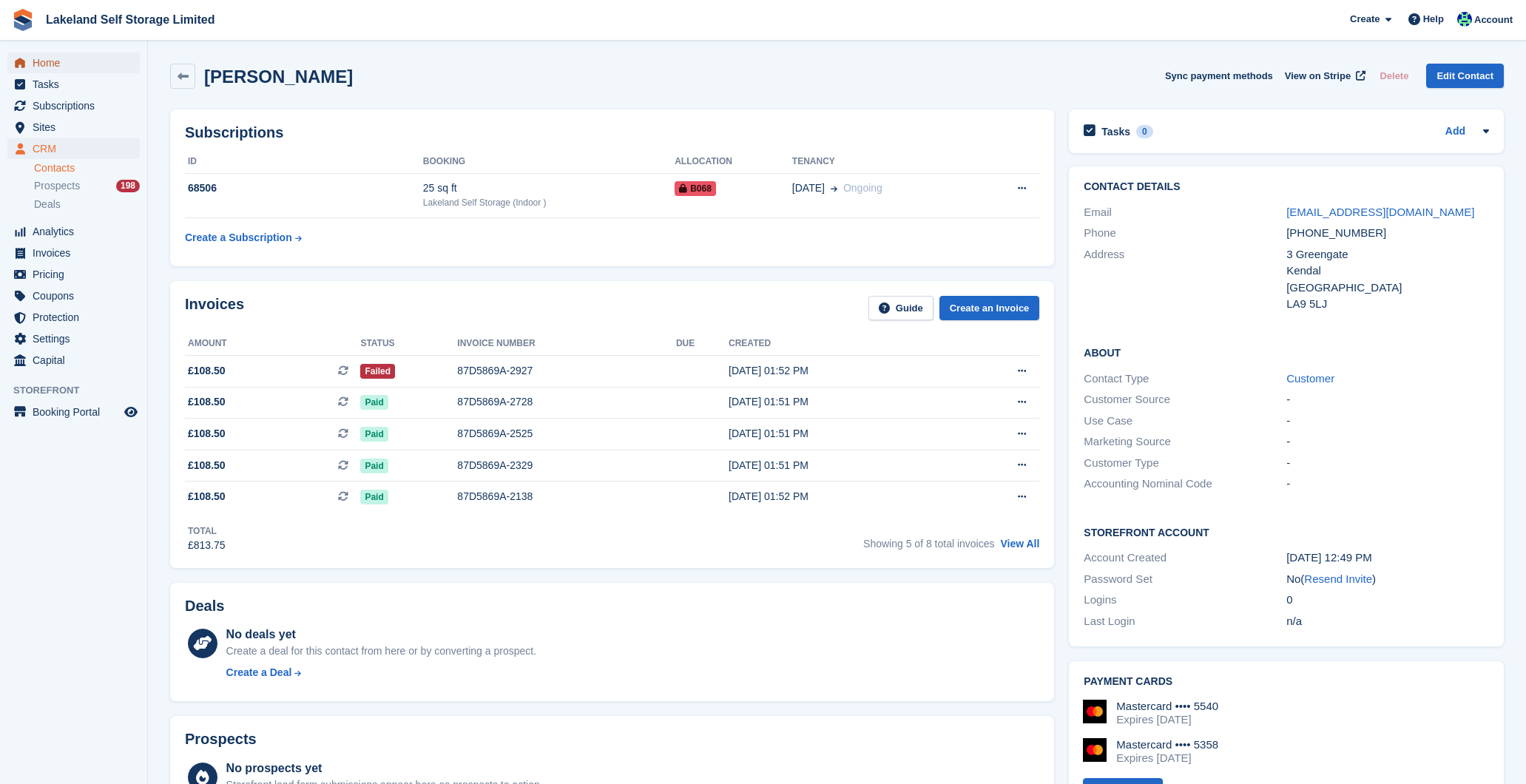
click at [49, 62] on span "Home" at bounding box center [77, 62] width 89 height 21
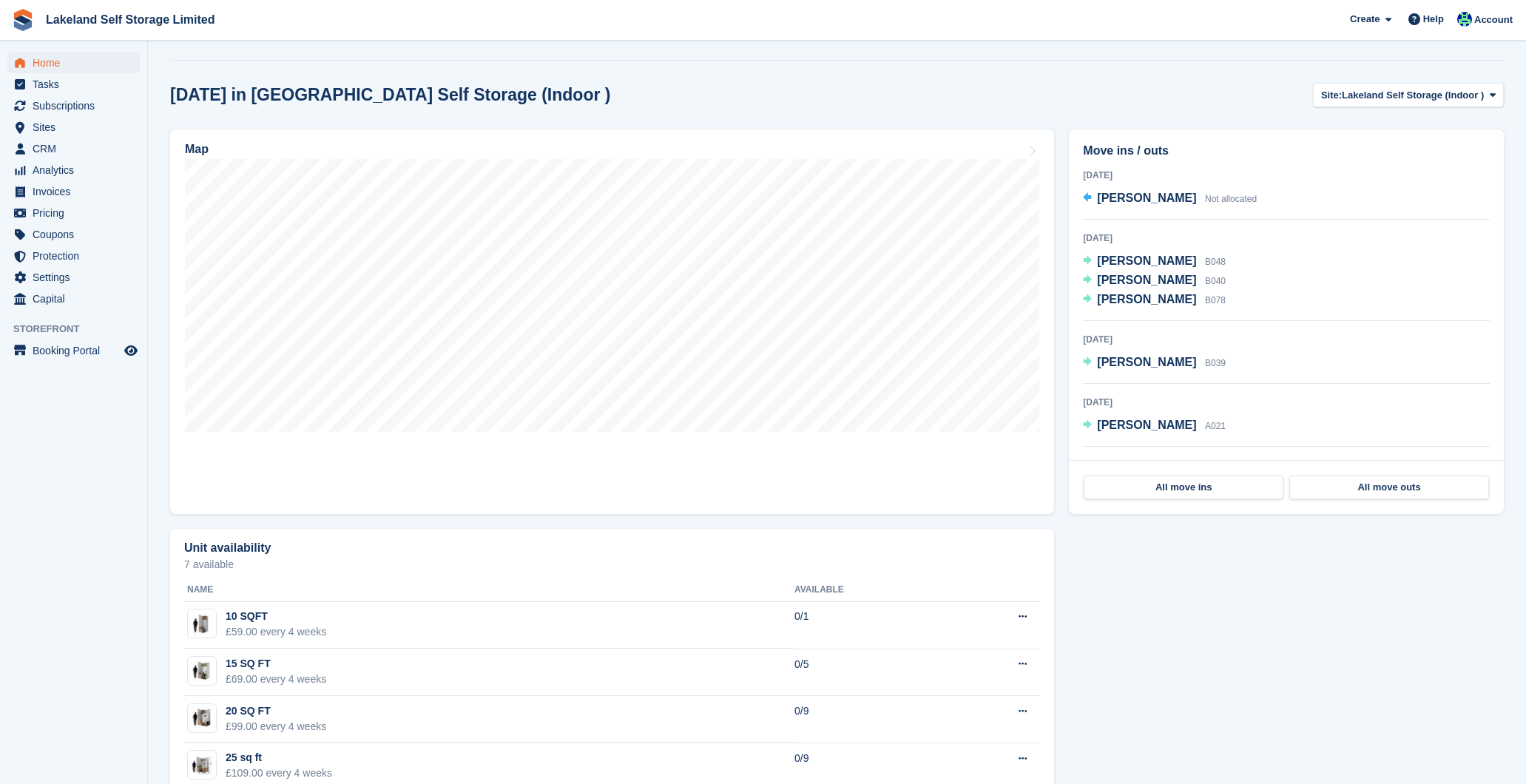
scroll to position [365, 0]
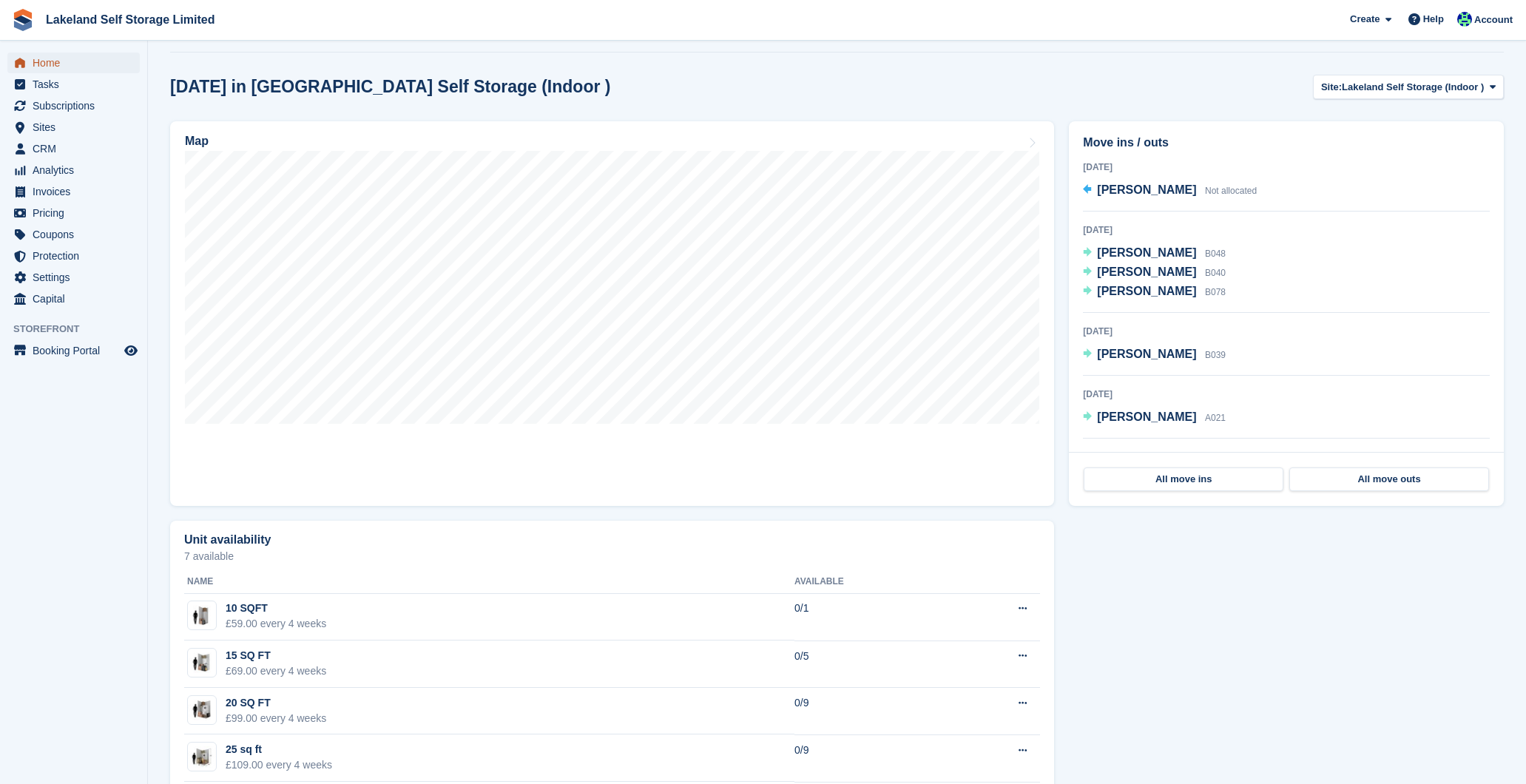
click at [69, 62] on span "Home" at bounding box center [77, 62] width 89 height 21
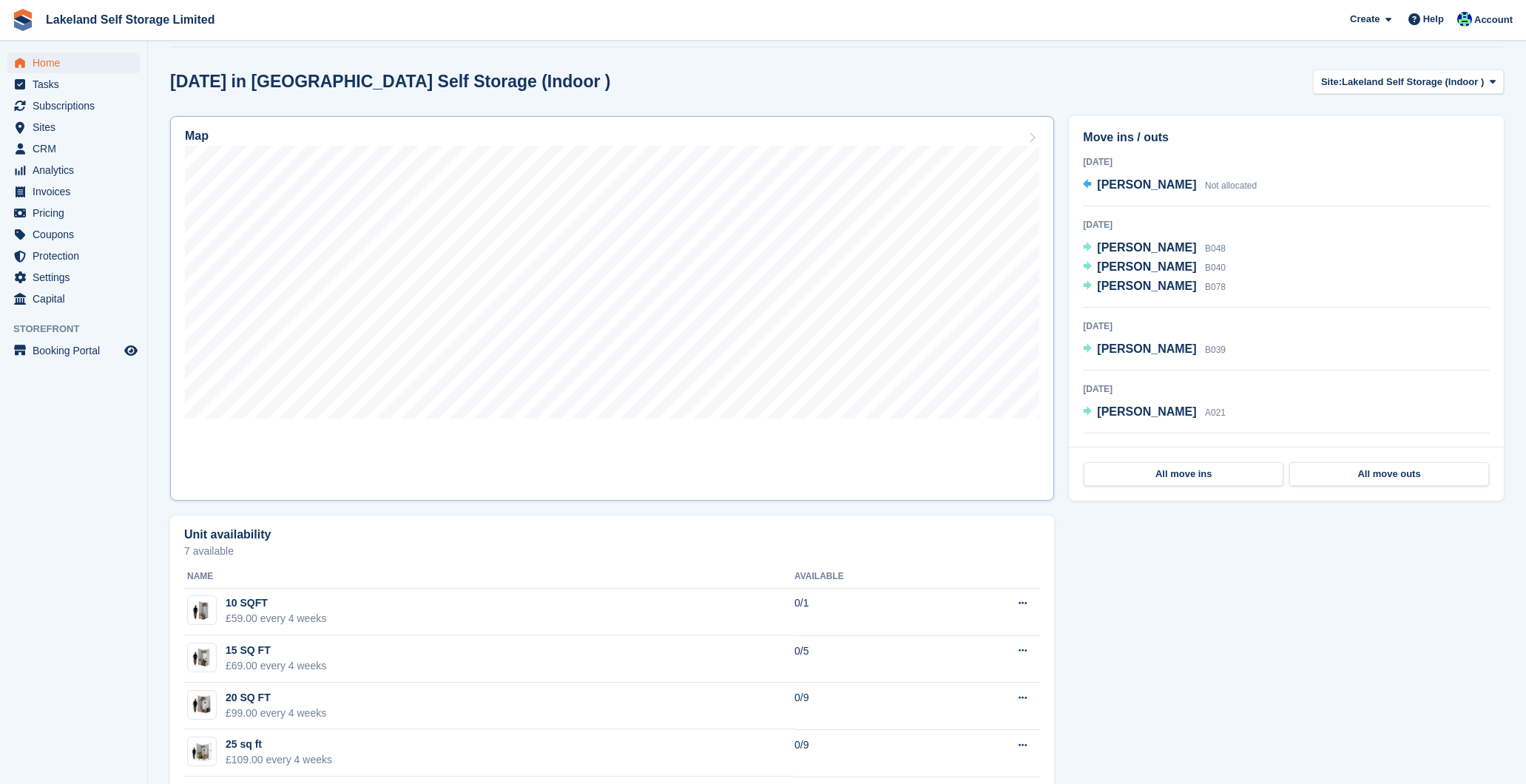
scroll to position [372, 0]
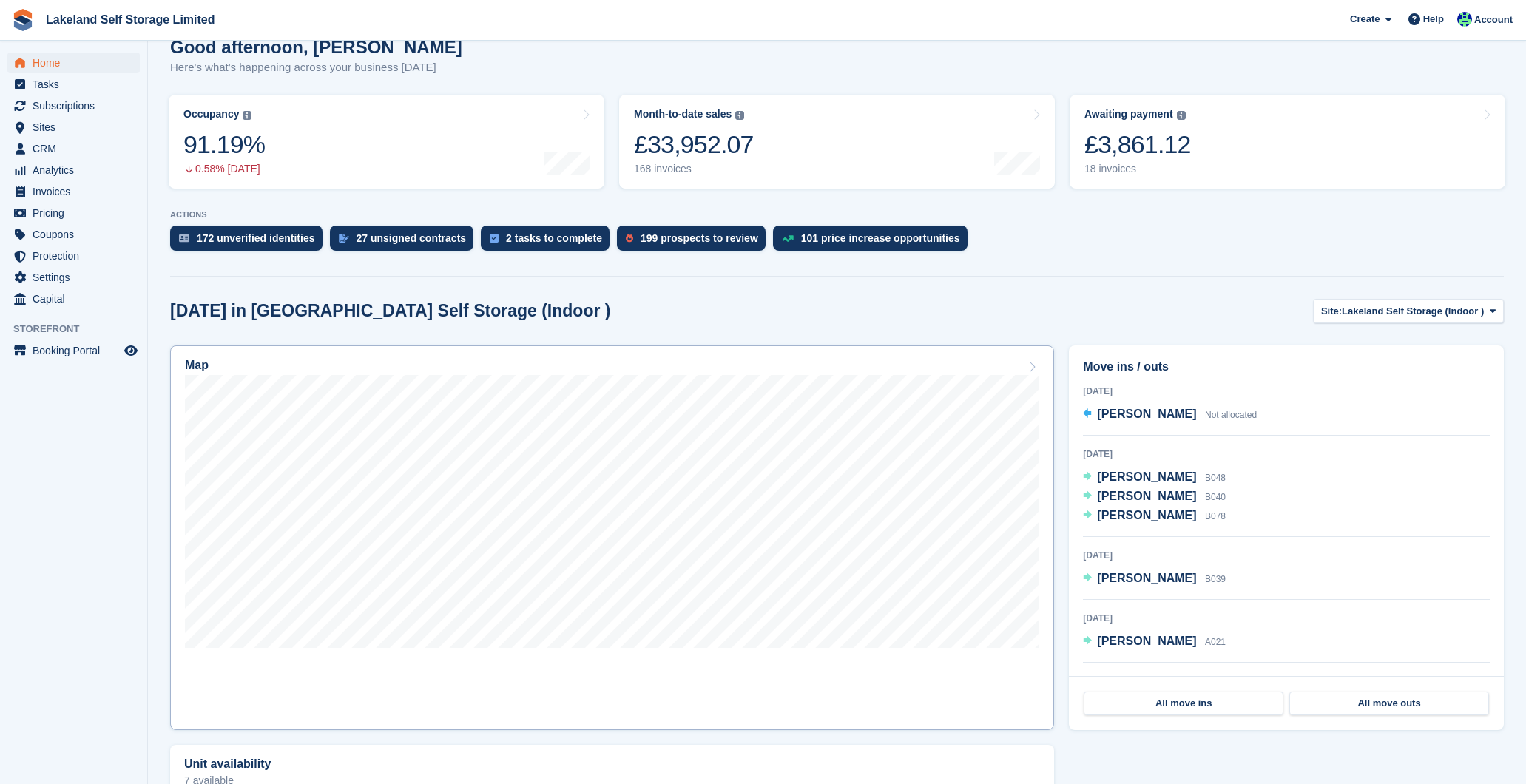
scroll to position [139, 0]
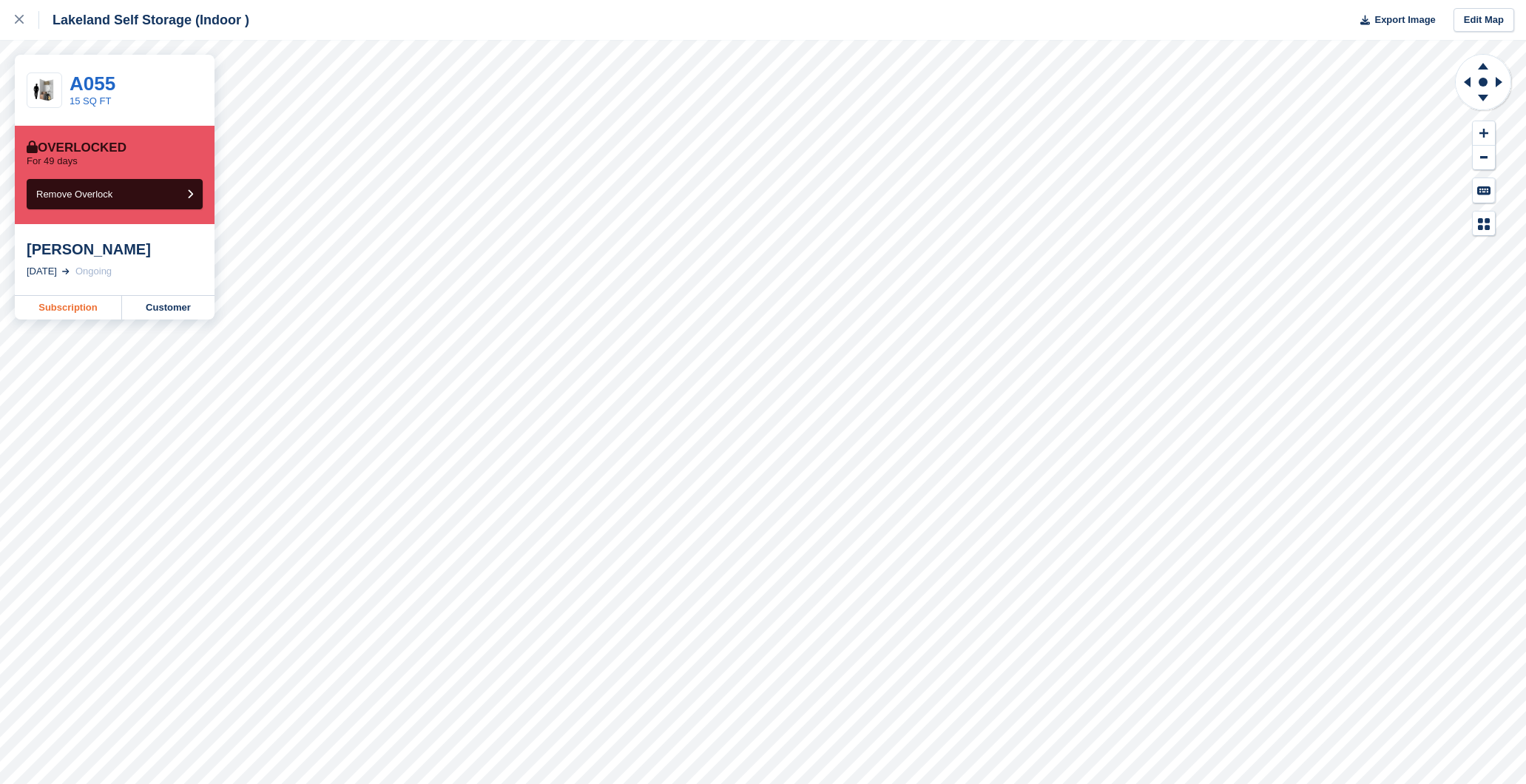
click at [82, 301] on link "Subscription" at bounding box center [68, 307] width 107 height 24
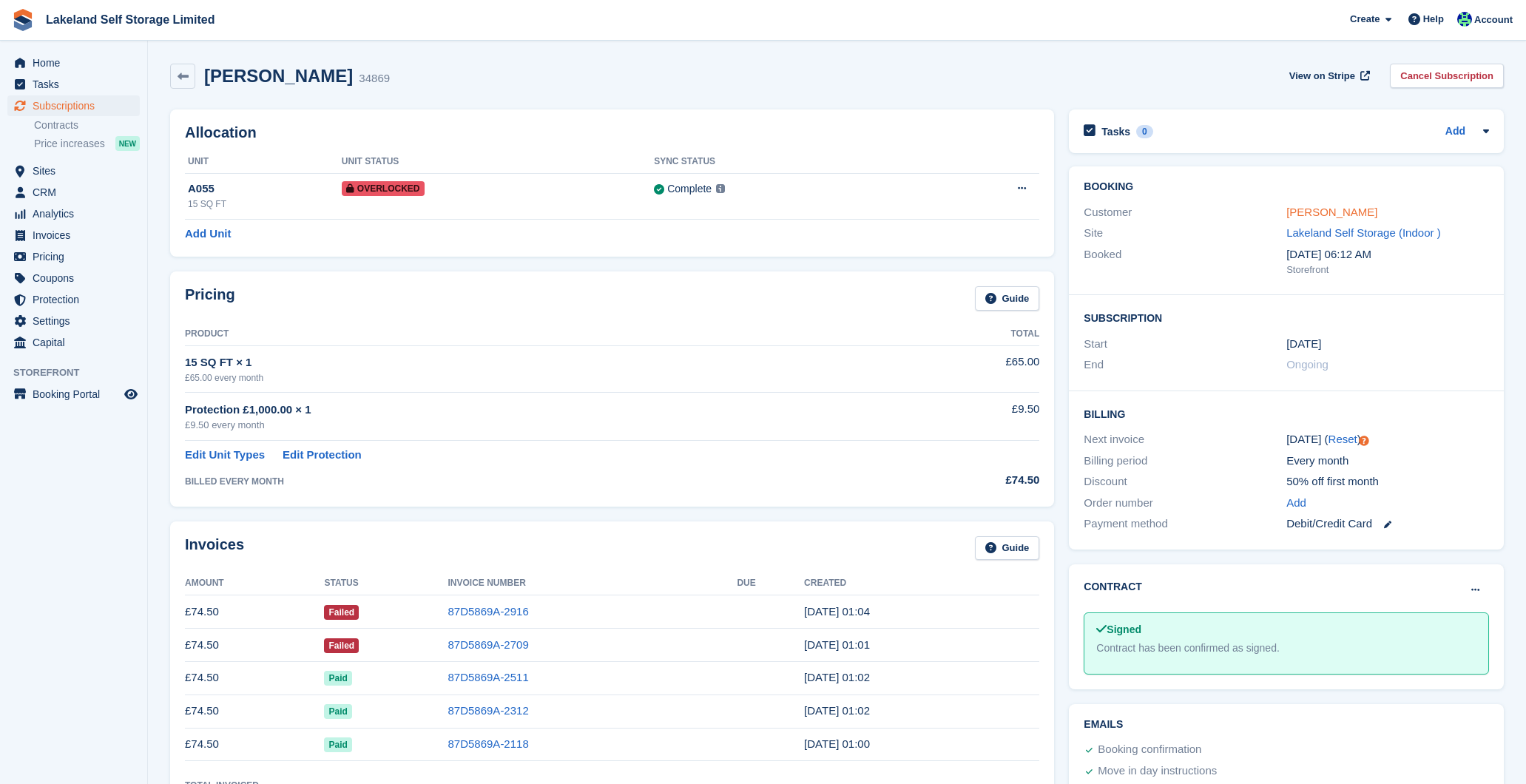
click at [1314, 211] on link "[PERSON_NAME]" at bounding box center [1332, 211] width 91 height 12
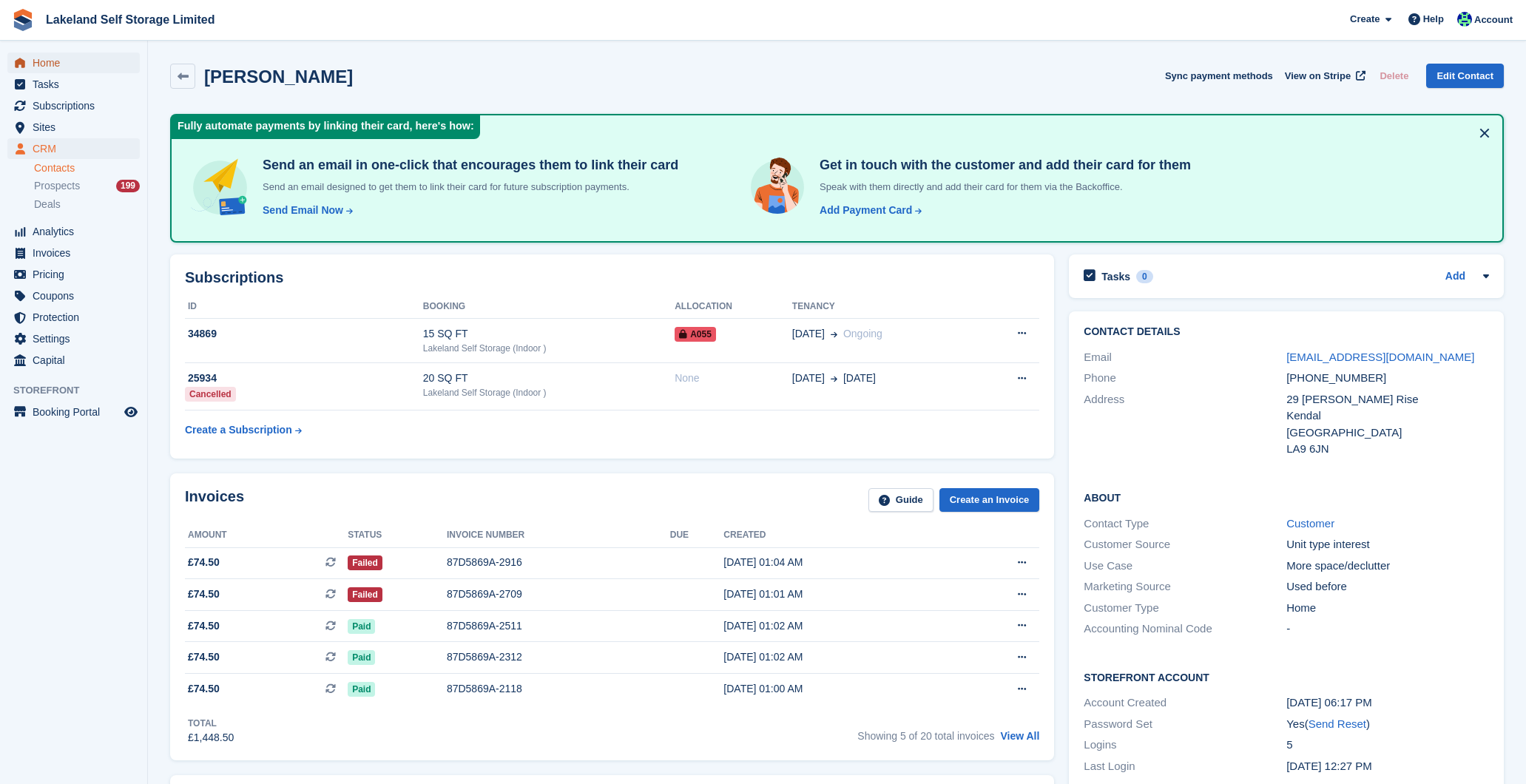
click at [53, 58] on span "Home" at bounding box center [77, 62] width 89 height 21
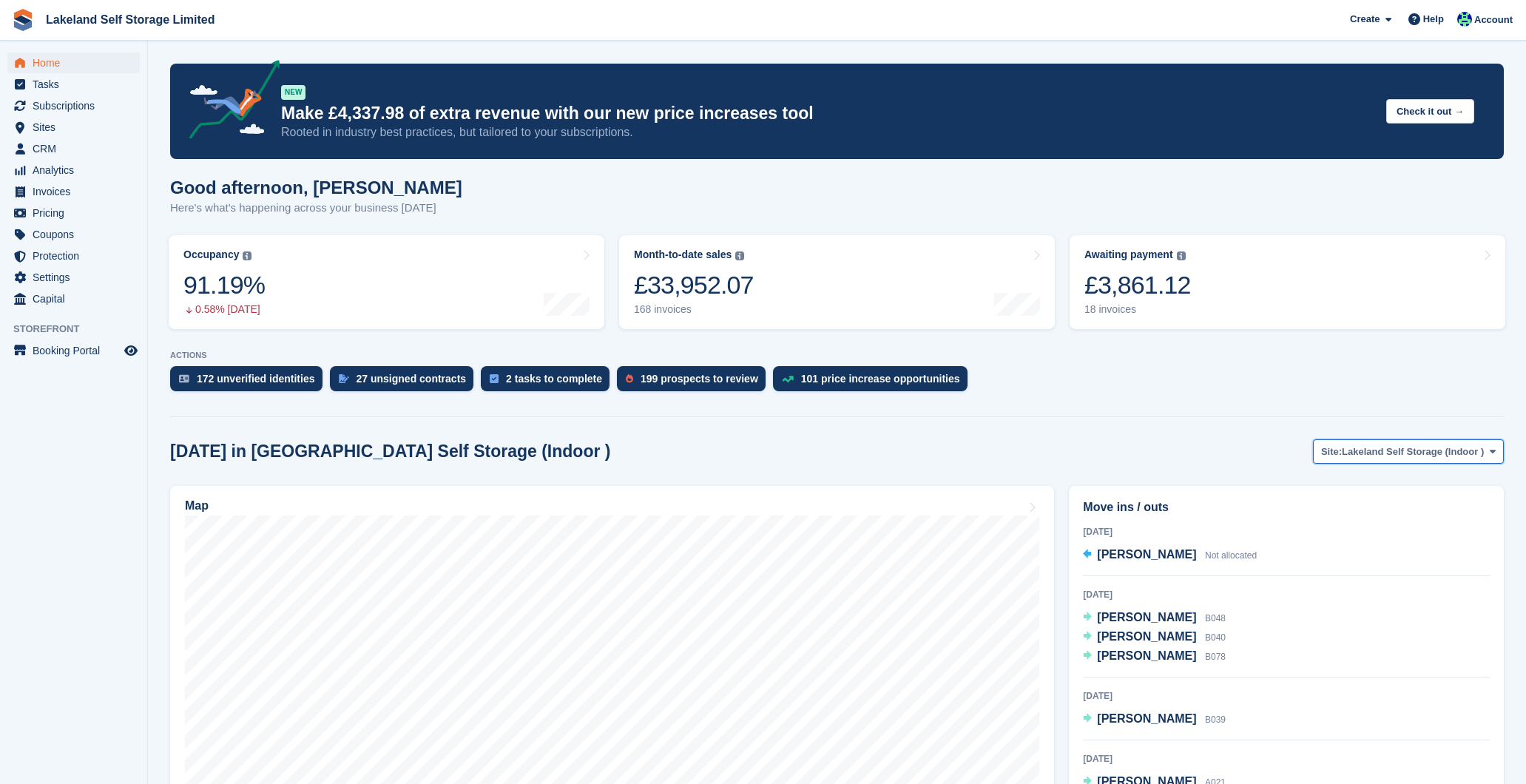
click at [1428, 452] on span "Lakeland Self Storage (Indoor )" at bounding box center [1412, 452] width 142 height 15
click at [1443, 511] on link "Lakeland Self Storage (Outdoor drive up)" at bounding box center [1387, 513] width 221 height 27
